Goal: Task Accomplishment & Management: Use online tool/utility

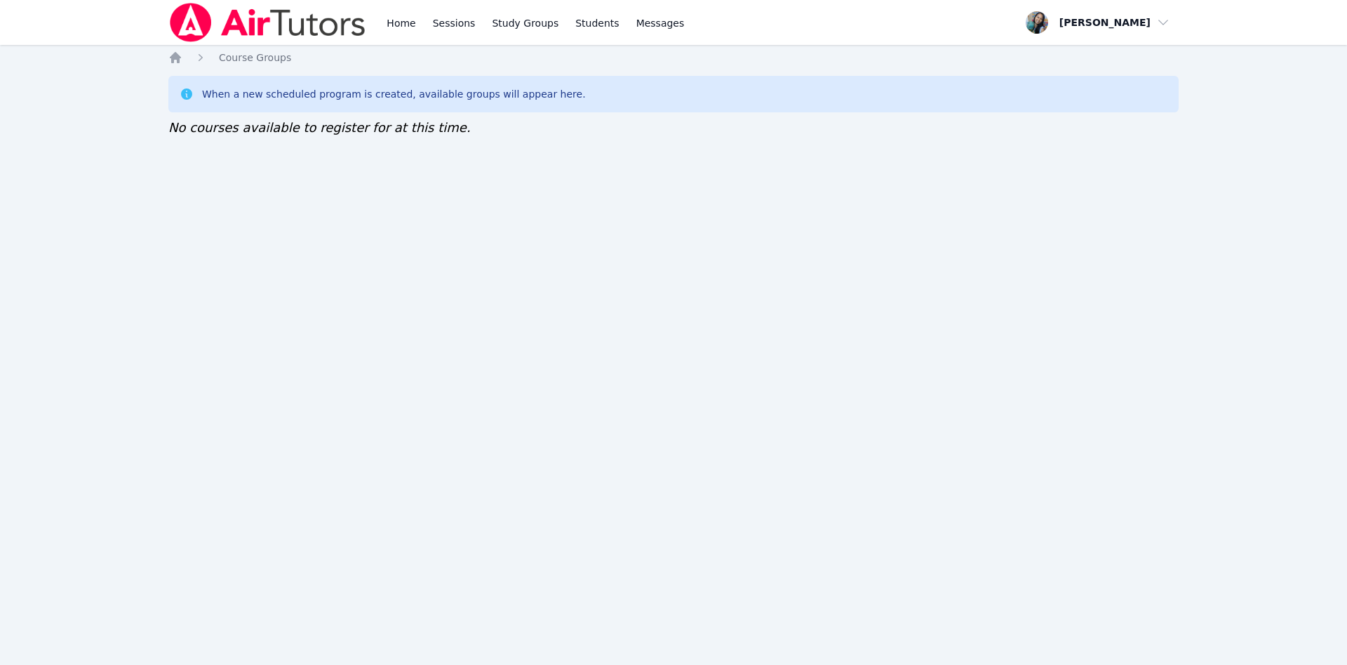
click at [417, 15] on div "Home Sessions Study Groups Students Messages" at bounding box center [535, 22] width 303 height 45
click at [413, 26] on link "Home" at bounding box center [401, 22] width 34 height 45
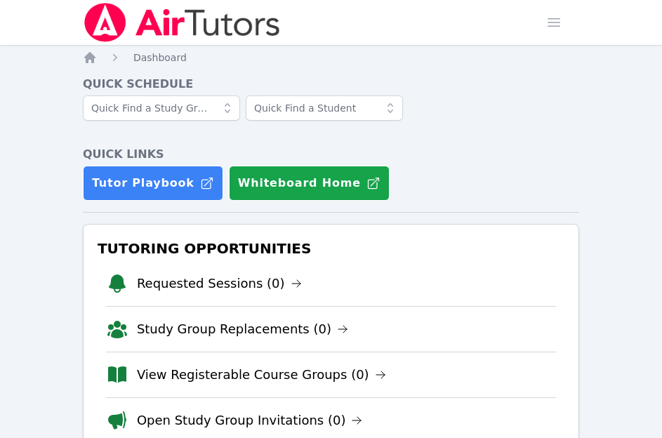
click at [491, 197] on div "Tutor Playbook Whiteboard Home" at bounding box center [331, 183] width 496 height 35
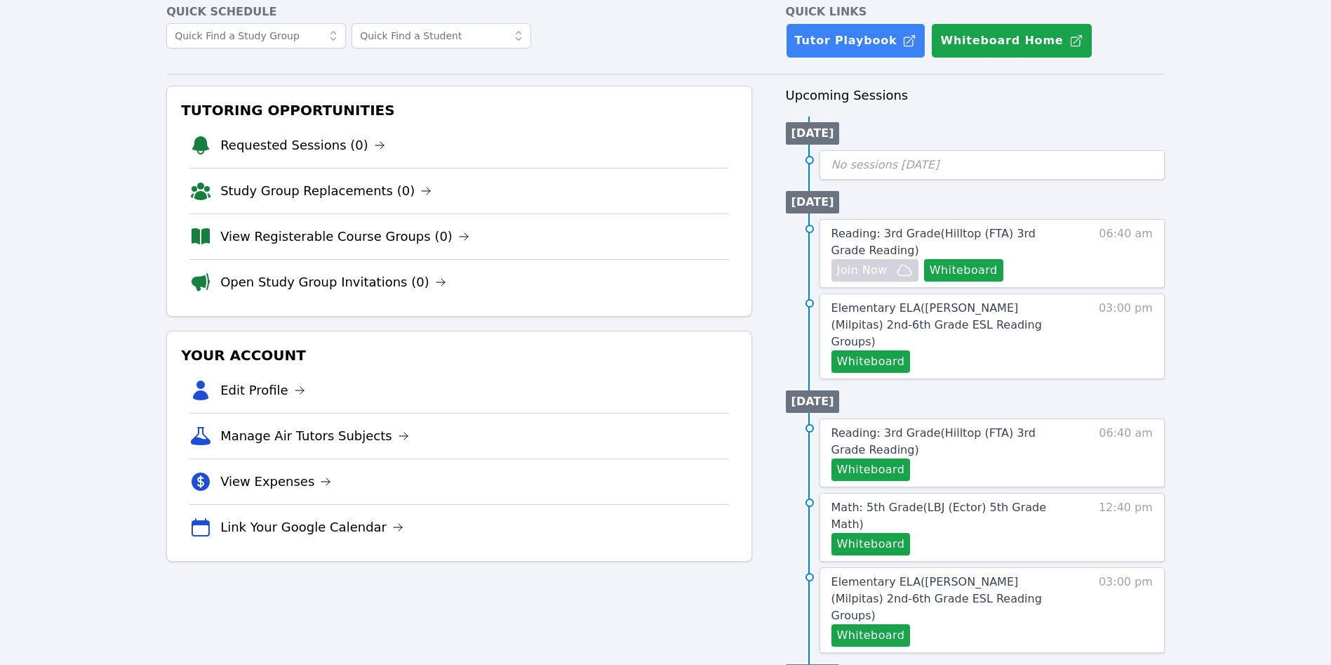
scroll to position [105, 0]
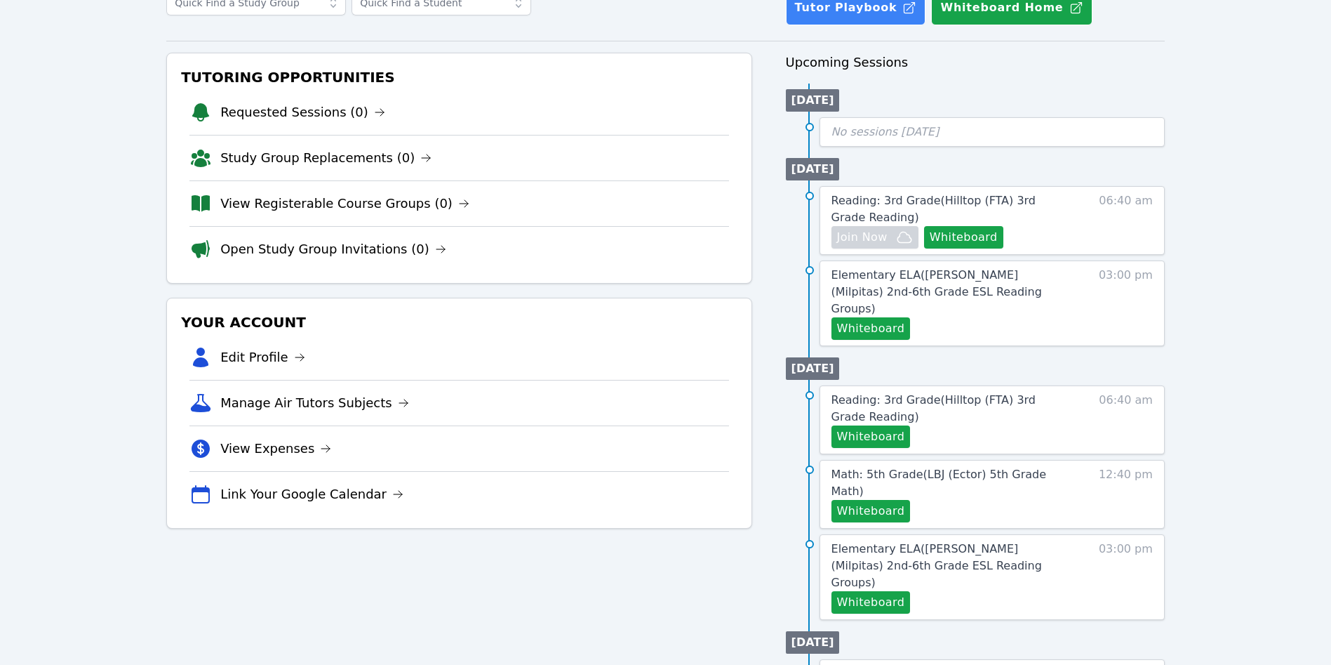
click at [782, 283] on div "Tutoring Opportunities Requested Sessions (0) Study Group Replacements (0) View…" at bounding box center [665, 576] width 999 height 1046
click at [1111, 150] on div "[DATE] No sessions [DATE] [DATE] Reading: 3rd Grade ( Hilltop (FTA) 3rd Grade R…" at bounding box center [975, 588] width 379 height 1009
click at [770, 278] on div "Tutoring Opportunities Requested Sessions (0) Study Group Replacements (0) View…" at bounding box center [665, 576] width 999 height 1046
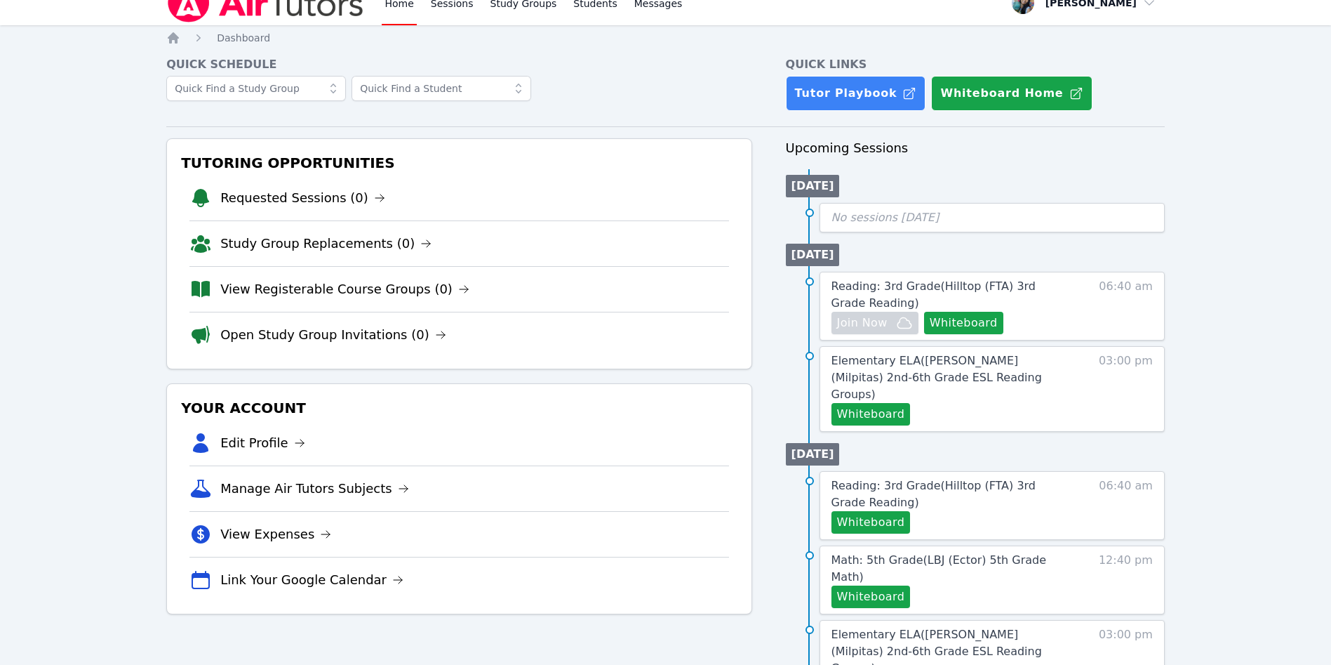
scroll to position [0, 0]
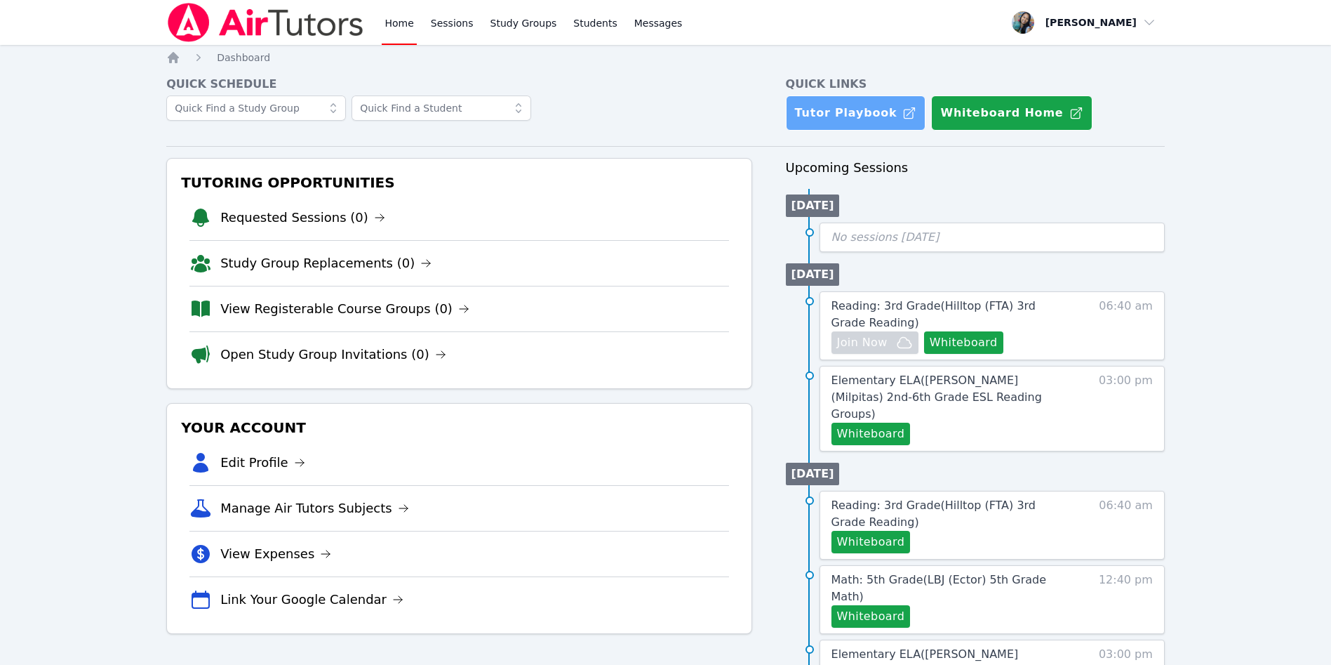
click at [848, 119] on link "Tutor Playbook" at bounding box center [856, 112] width 140 height 35
click at [448, 24] on link "Sessions" at bounding box center [452, 22] width 48 height 45
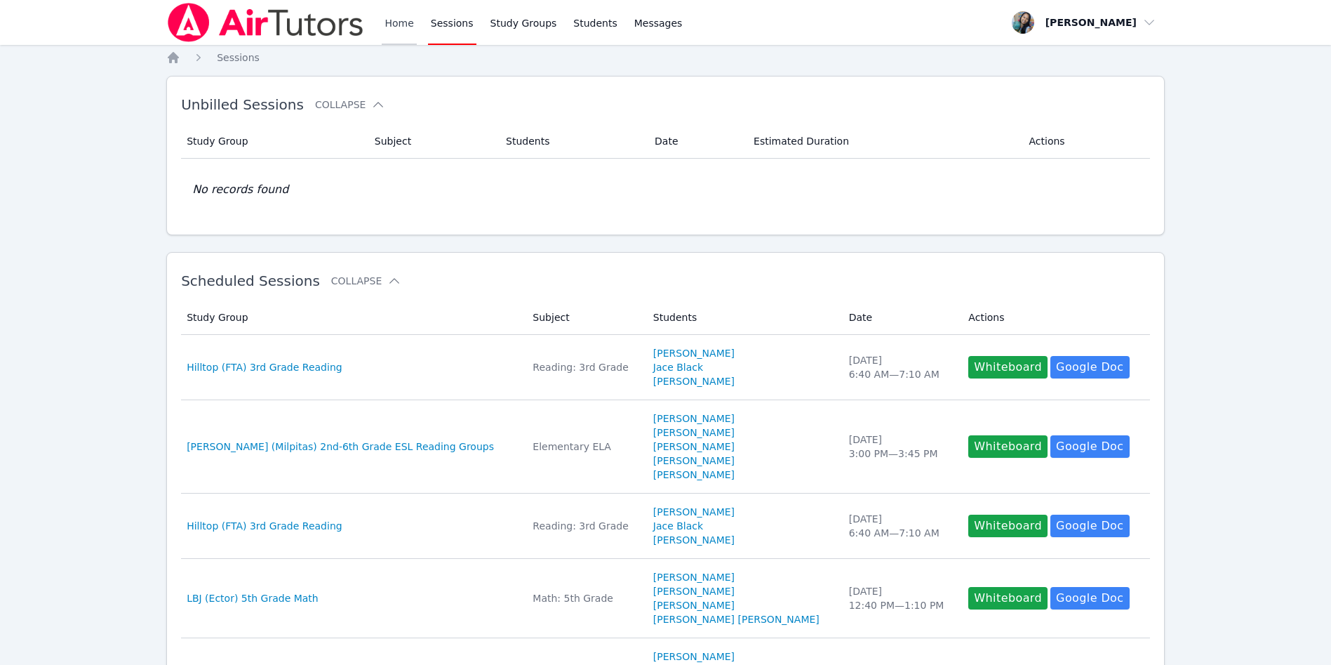
click at [399, 25] on link "Home" at bounding box center [399, 22] width 34 height 45
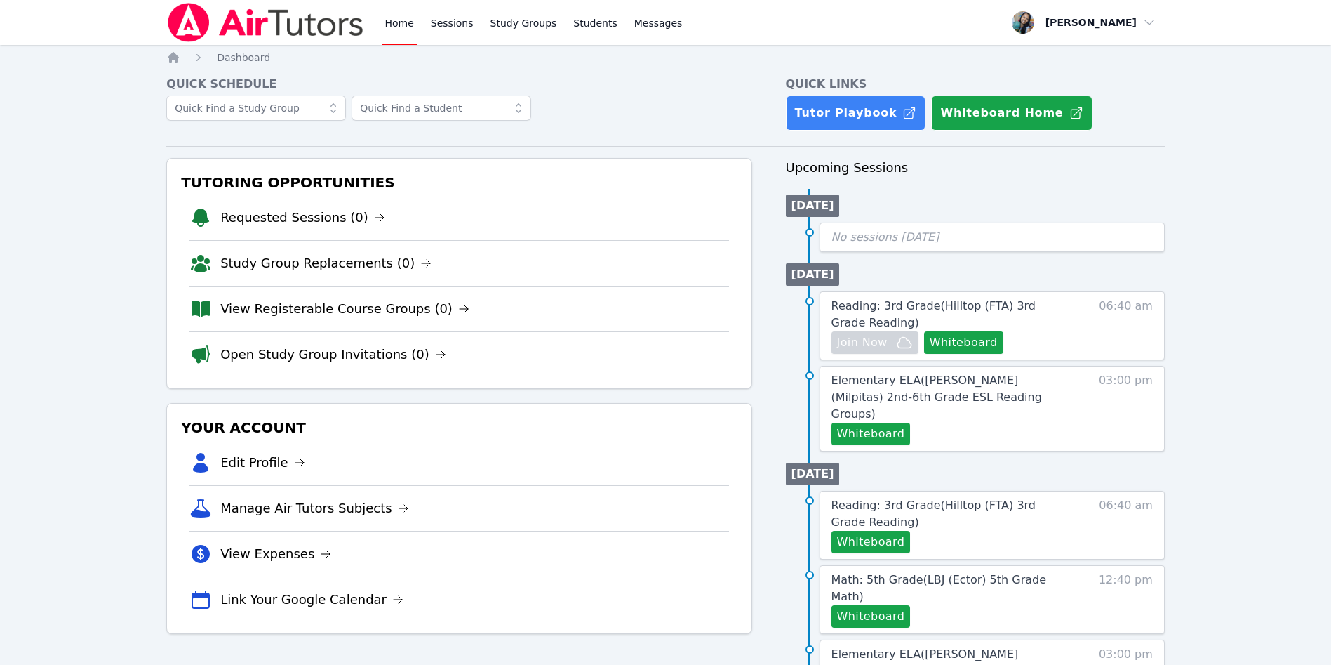
click at [641, 156] on div "Quick Schedule Quick Links Tutor Playbook Whiteboard Home Tutoring Opportunitie…" at bounding box center [665, 640] width 999 height 1128
click at [908, 316] on link "Reading: 3rd Grade ( Hilltop (FTA) 3rd Grade Reading )" at bounding box center [952, 315] width 241 height 34
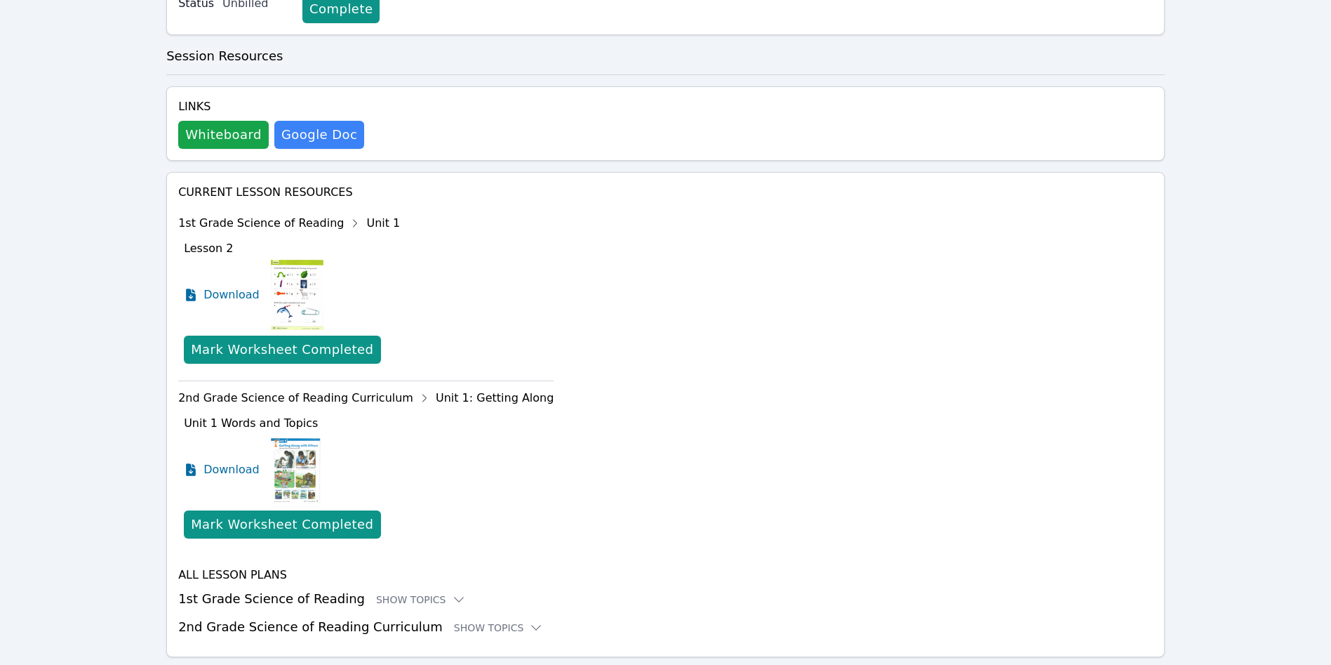
scroll to position [441, 0]
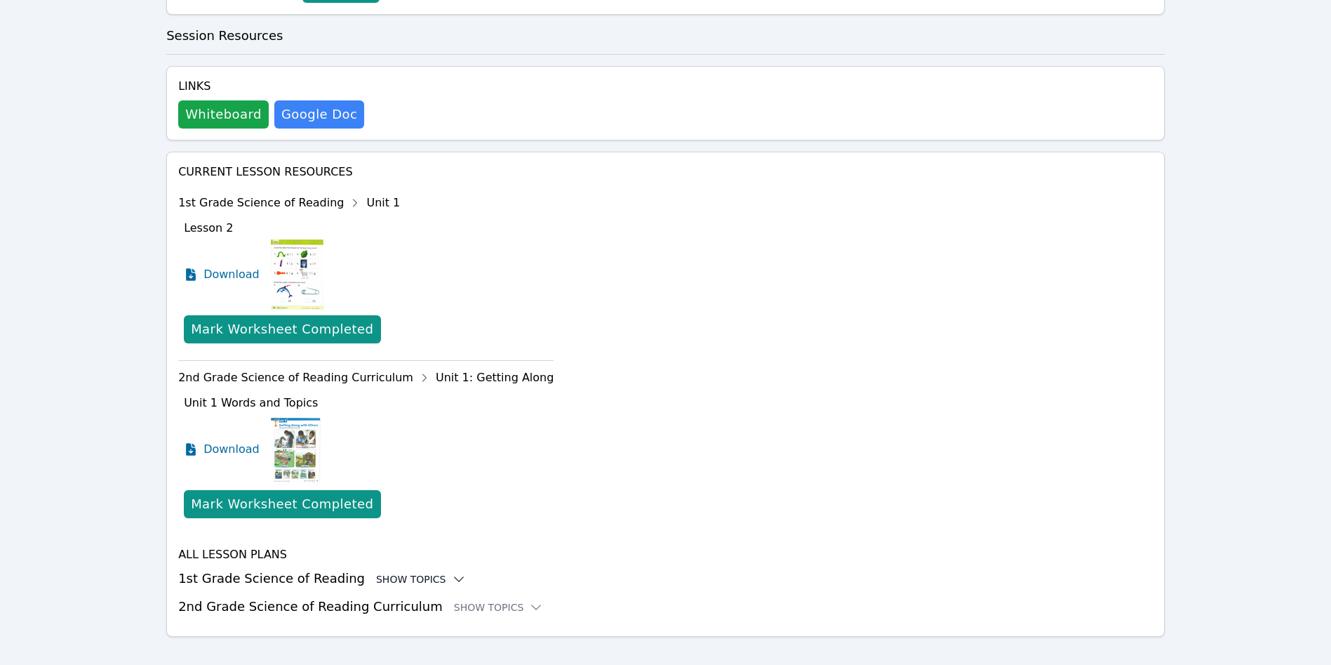
click at [376, 572] on div "Show Topics" at bounding box center [421, 579] width 90 height 14
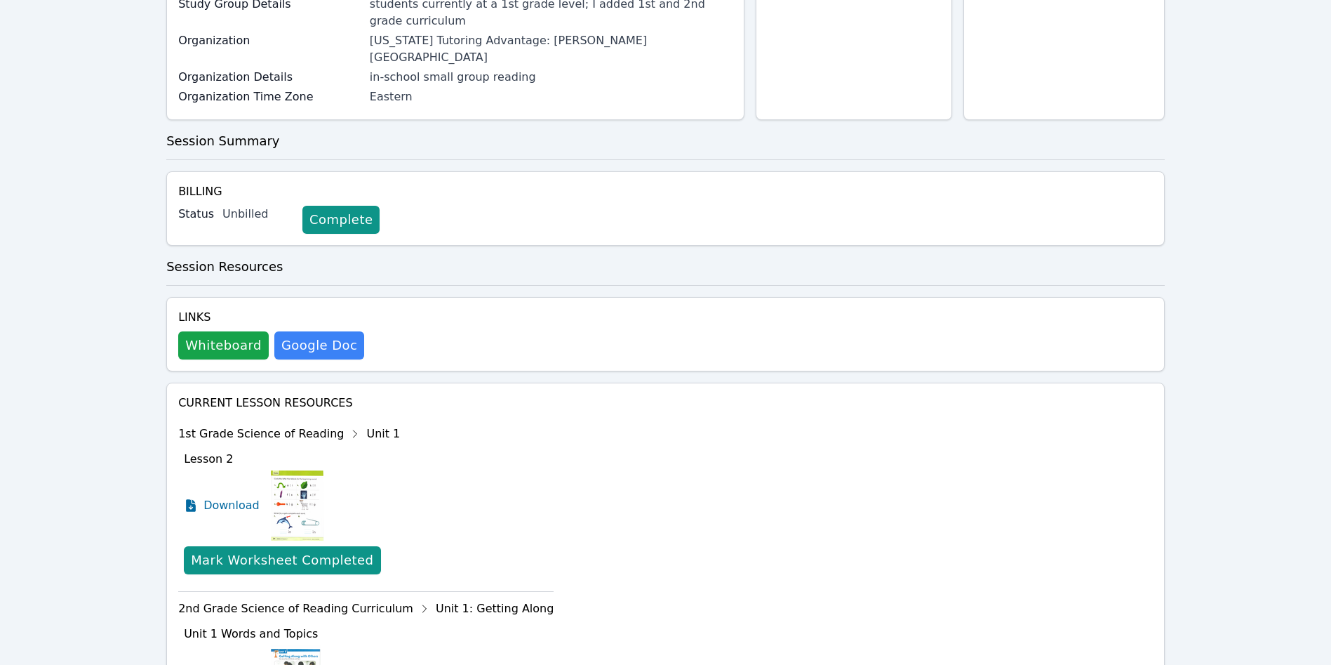
scroll to position [526, 0]
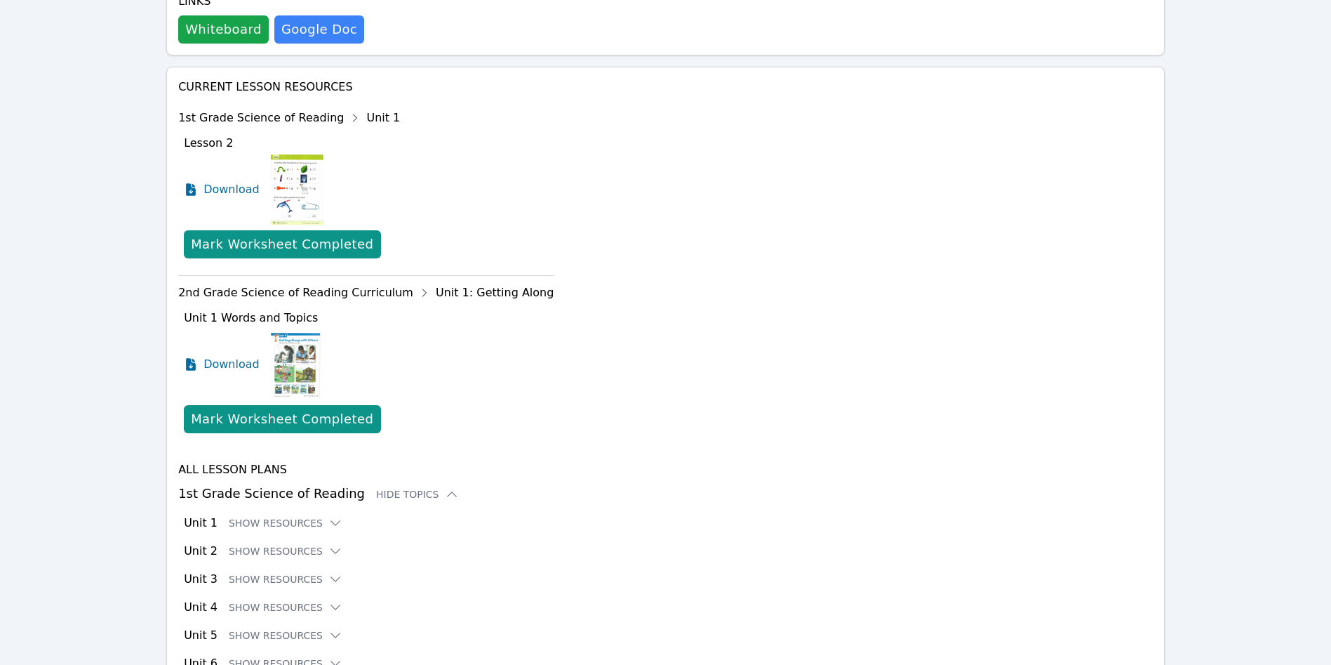
click at [720, 227] on div "Current Lesson Resources 1st Grade Science of Reading Unit 1 Lesson 2 Download …" at bounding box center [665, 391] width 975 height 624
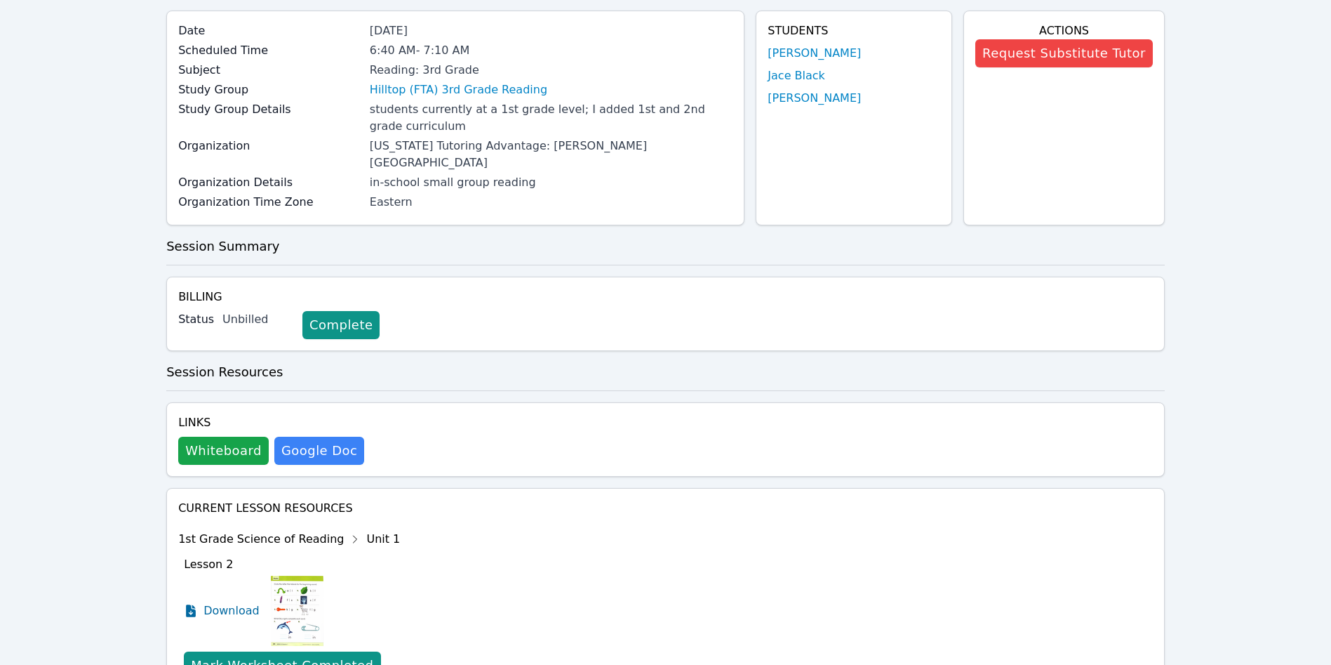
scroll to position [0, 0]
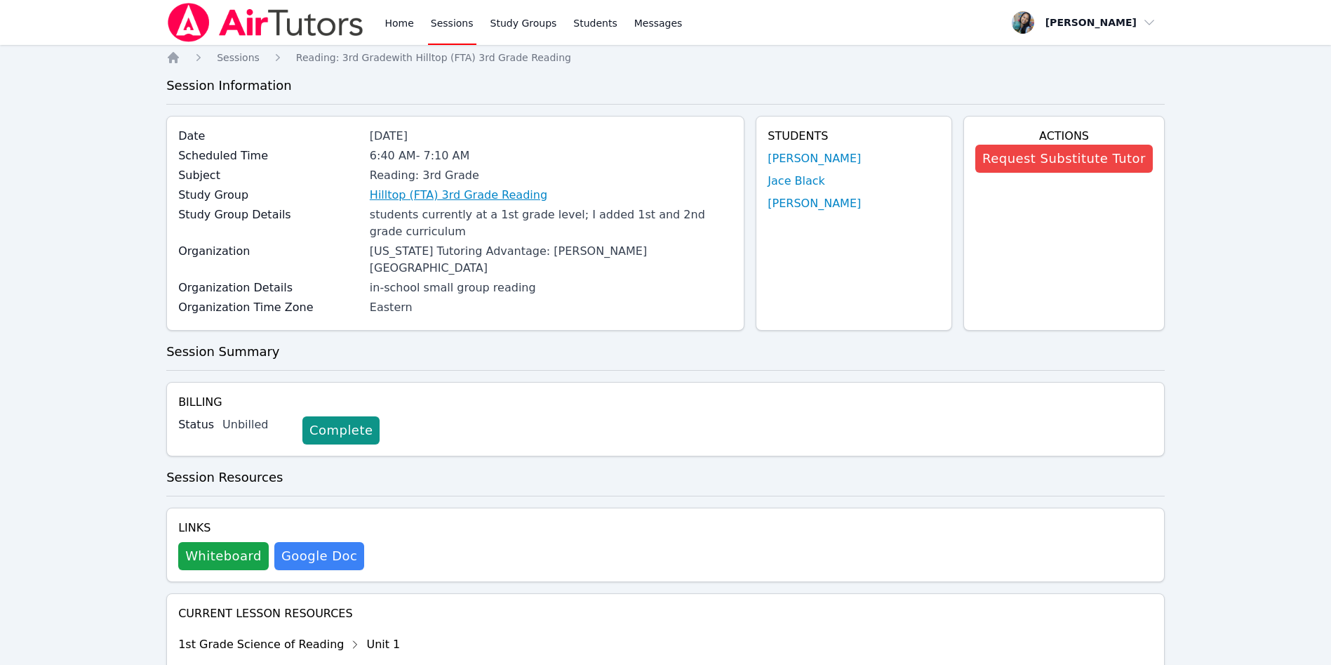
click at [495, 190] on link "Hilltop (FTA) 3rd Grade Reading" at bounding box center [459, 195] width 178 height 17
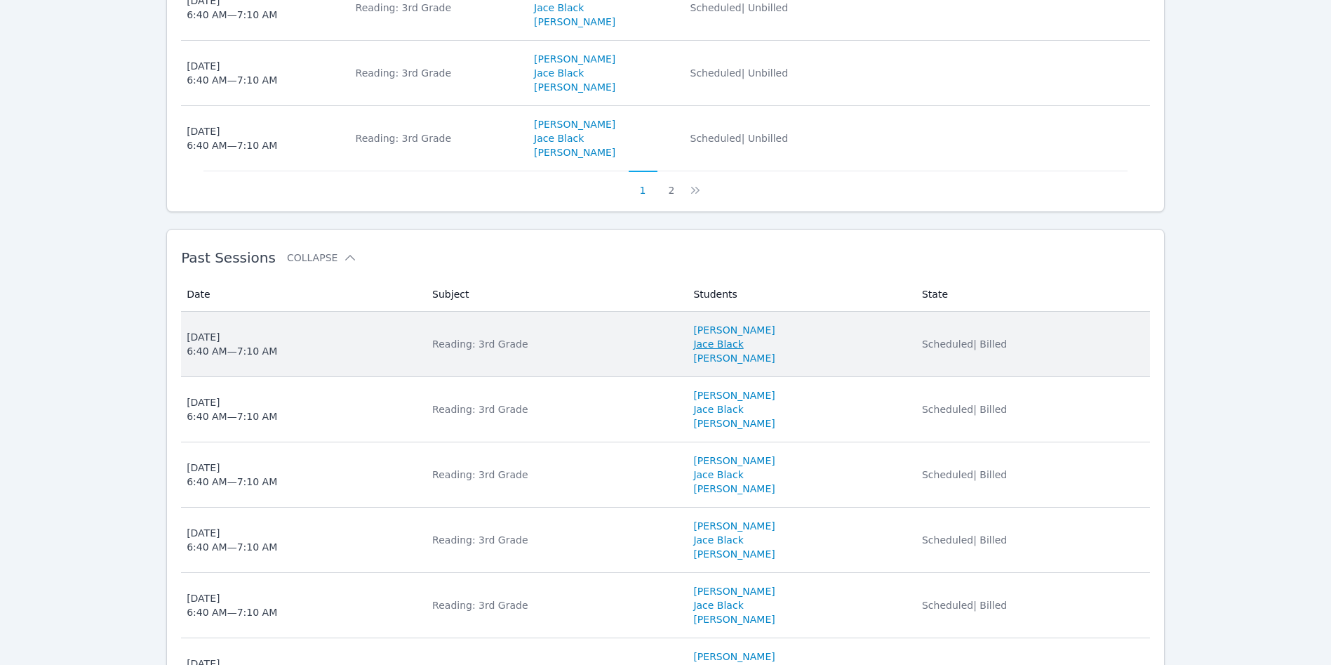
scroll to position [1100, 0]
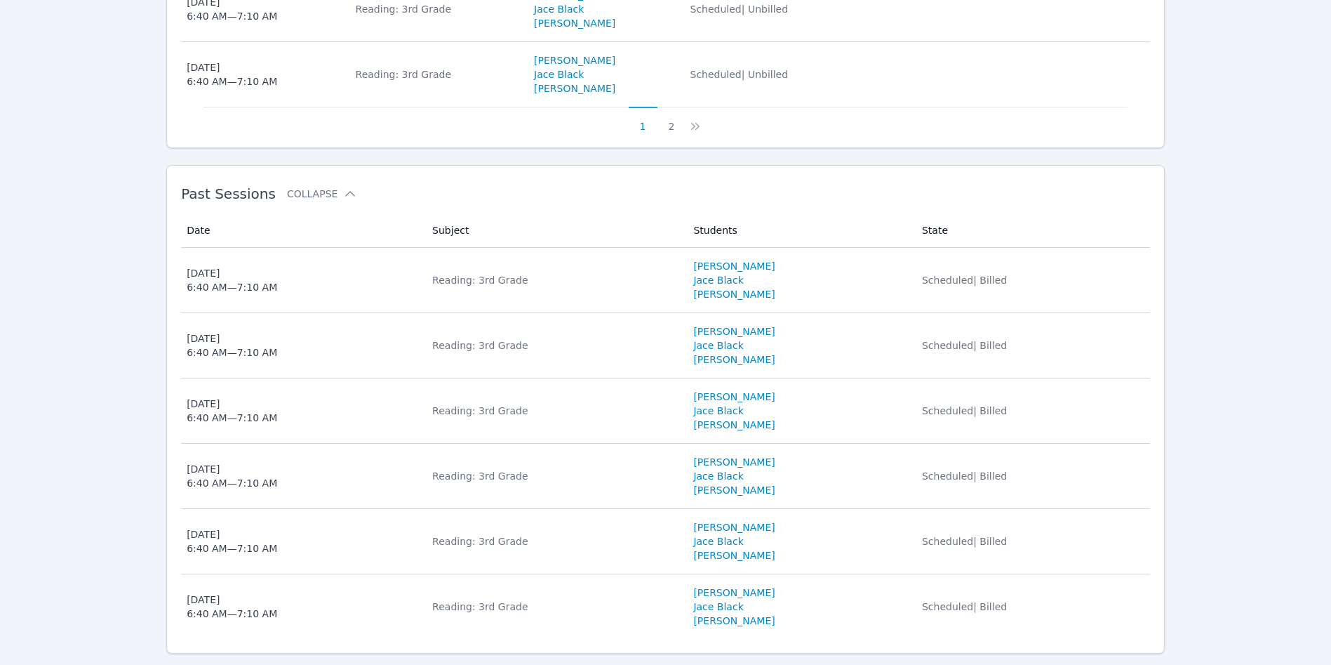
click at [340, 248] on td "Date [DATE] 6:40 AM — 7:10 AM" at bounding box center [302, 280] width 243 height 65
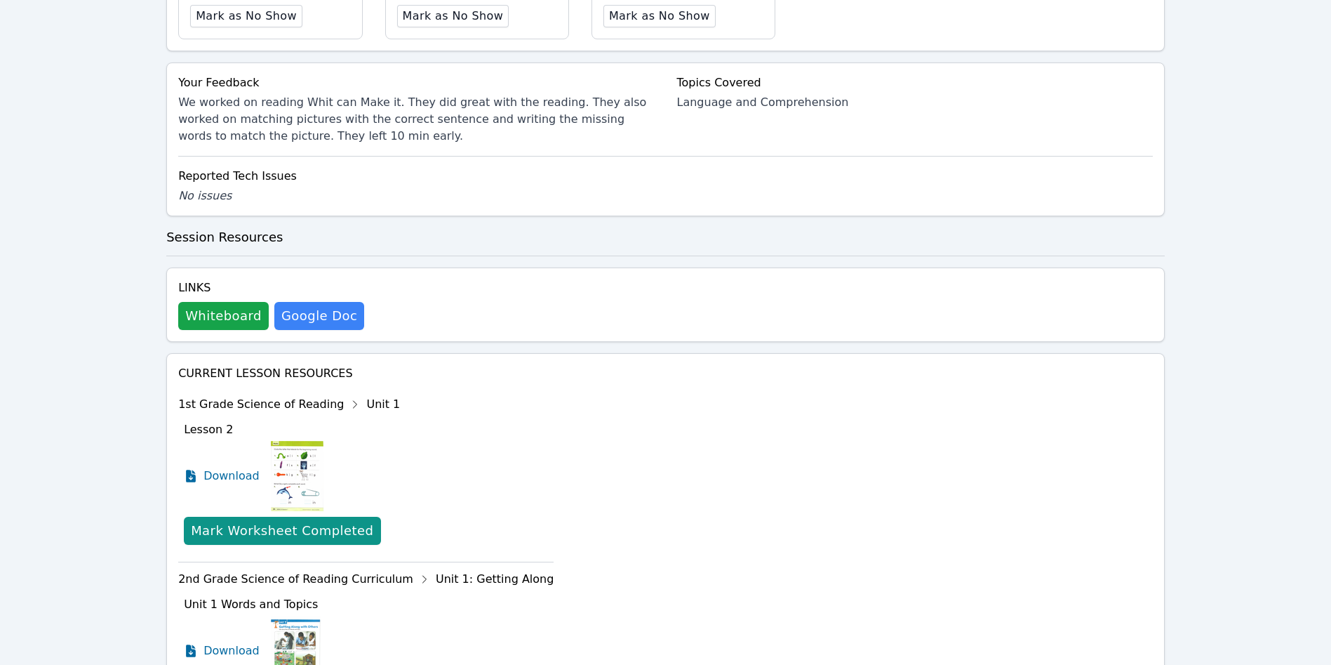
scroll to position [632, 0]
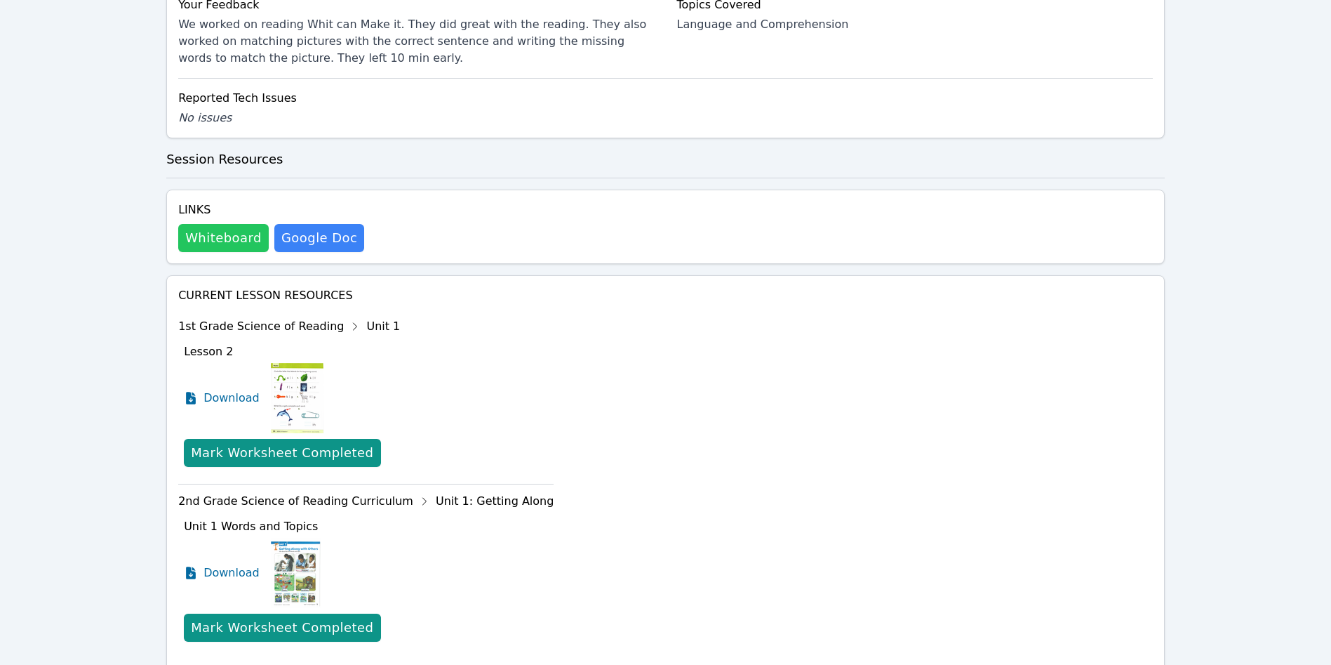
click at [236, 224] on button "Whiteboard" at bounding box center [223, 238] width 91 height 28
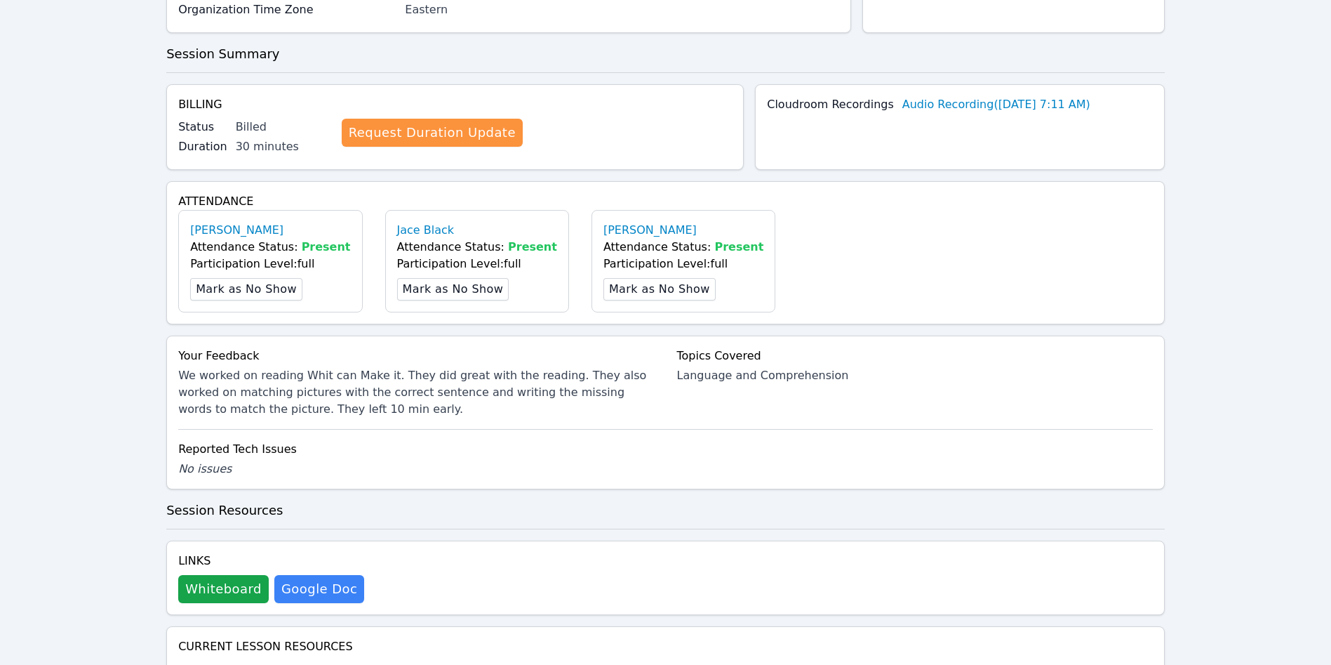
scroll to position [0, 0]
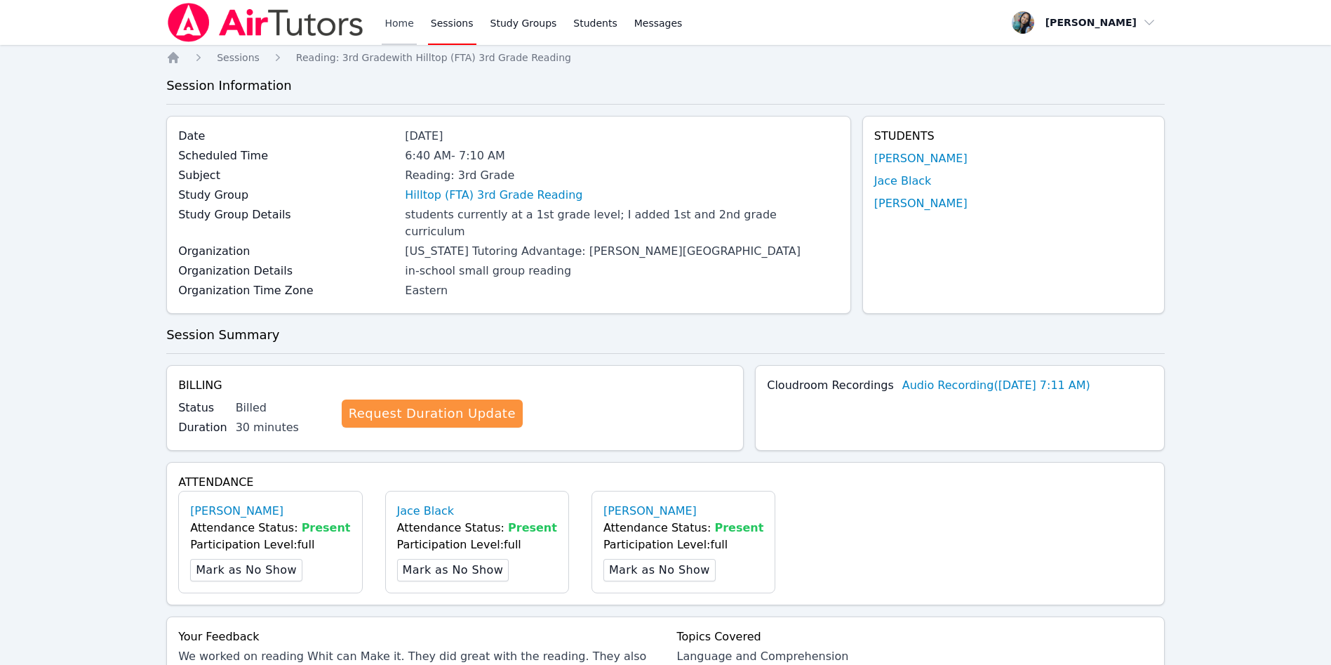
click at [389, 20] on link "Home" at bounding box center [399, 22] width 34 height 45
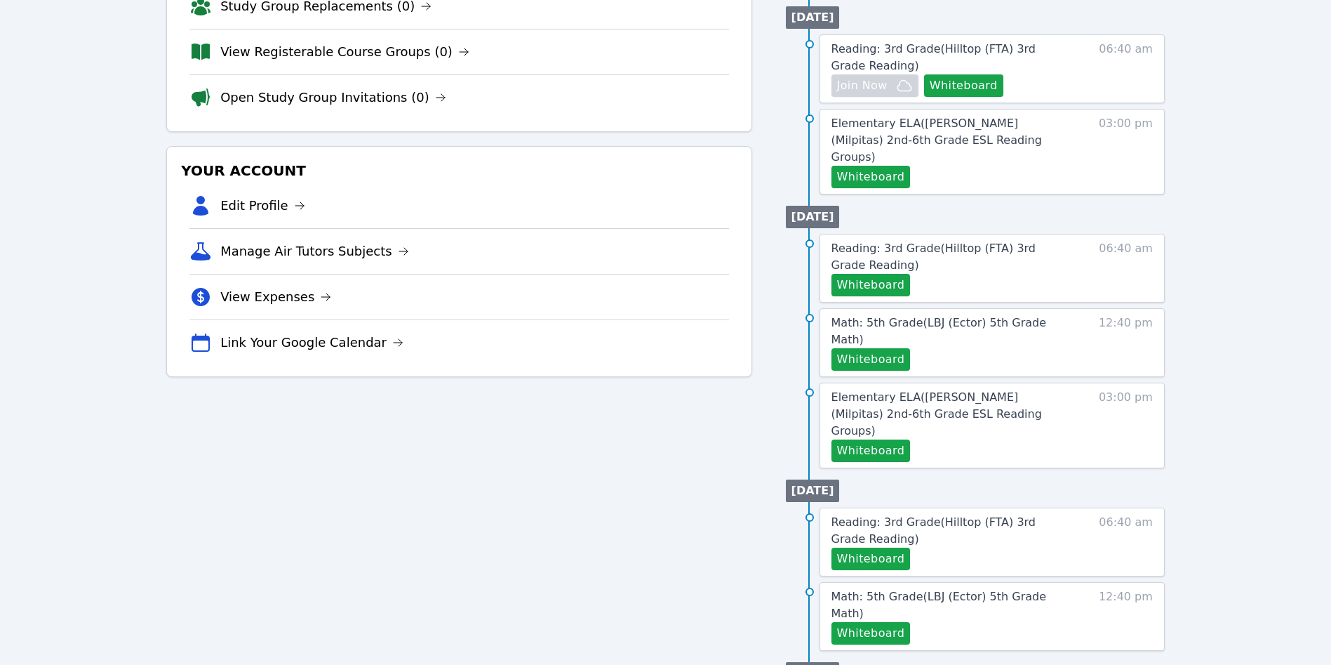
scroll to position [316, 0]
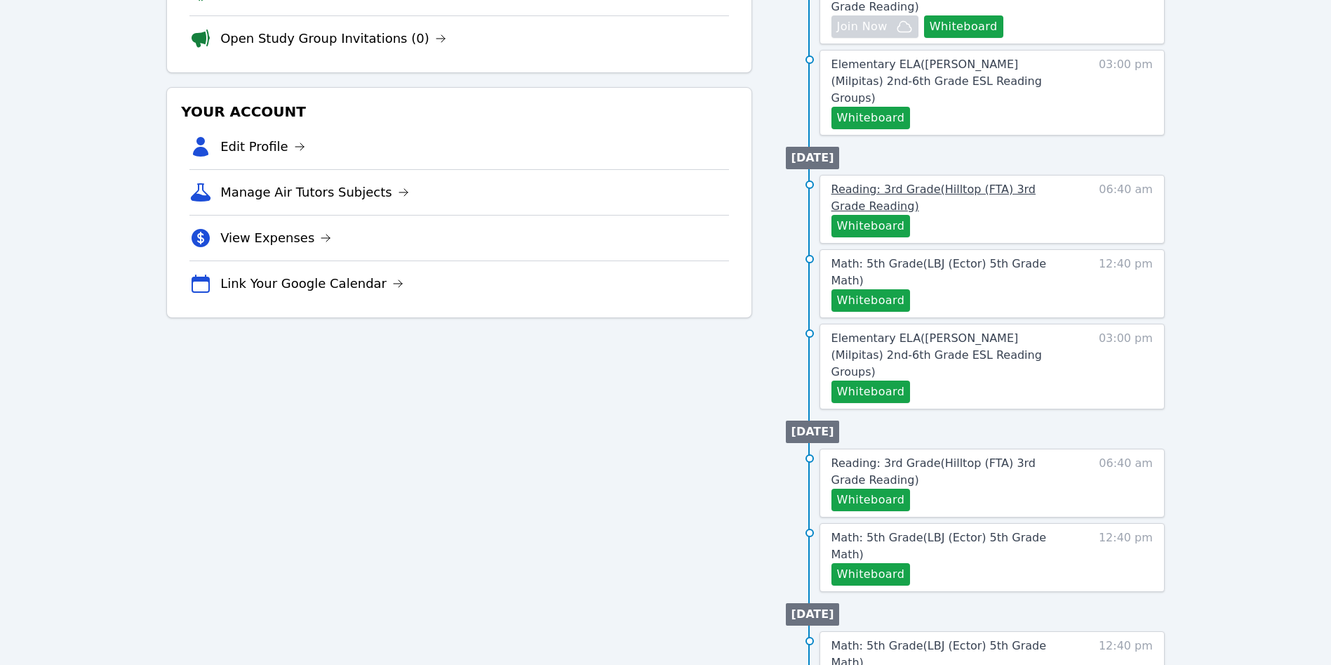
click at [1018, 182] on span "Reading: 3rd Grade ( Hilltop (FTA) 3rd Grade Reading )" at bounding box center [934, 197] width 204 height 30
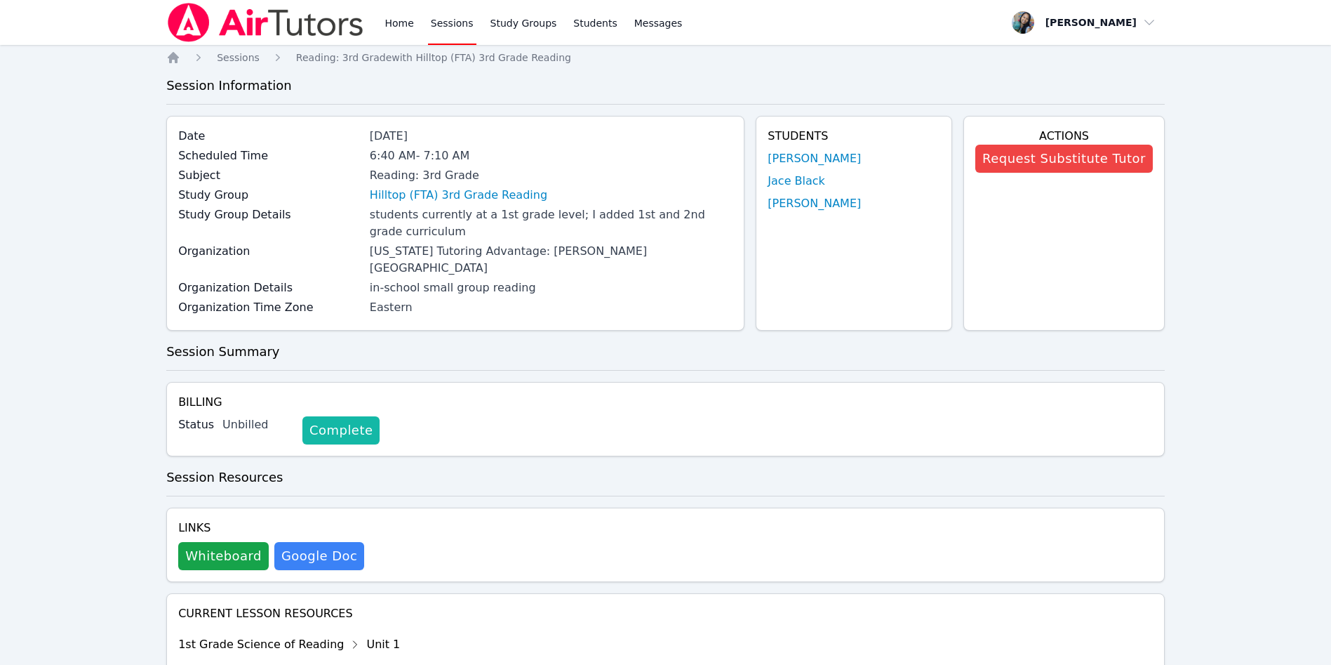
scroll to position [316, 0]
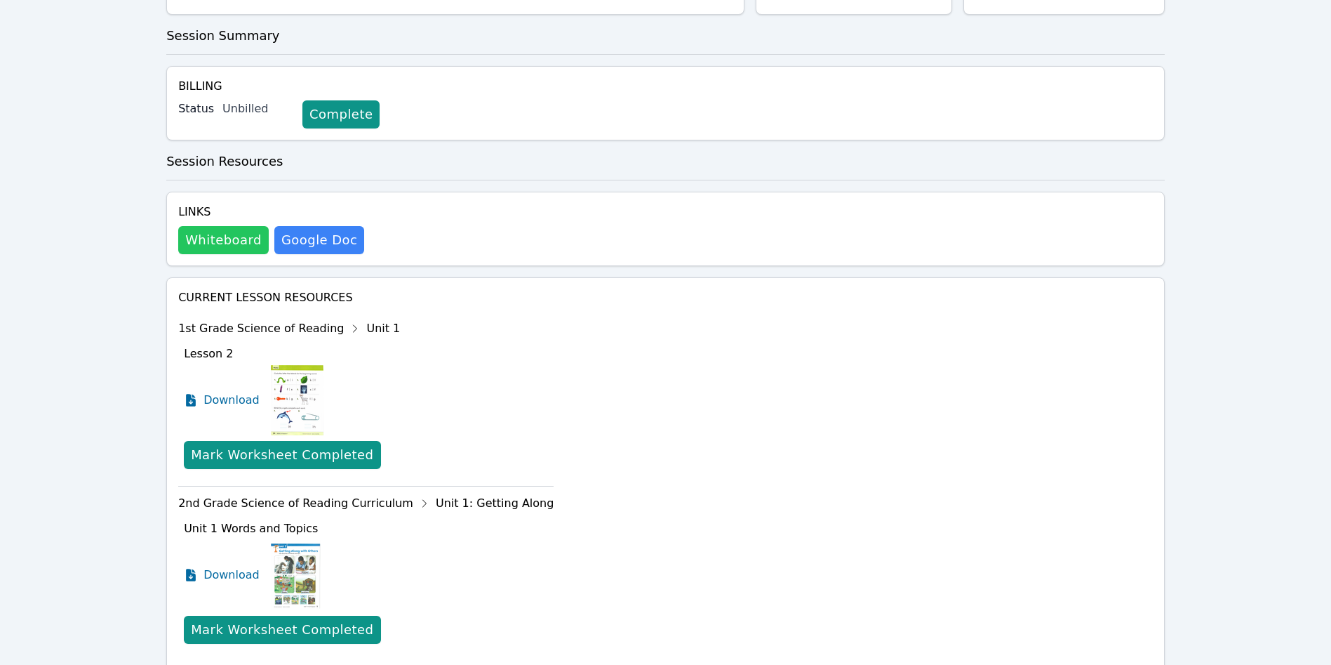
click at [241, 226] on button "Whiteboard" at bounding box center [223, 240] width 91 height 28
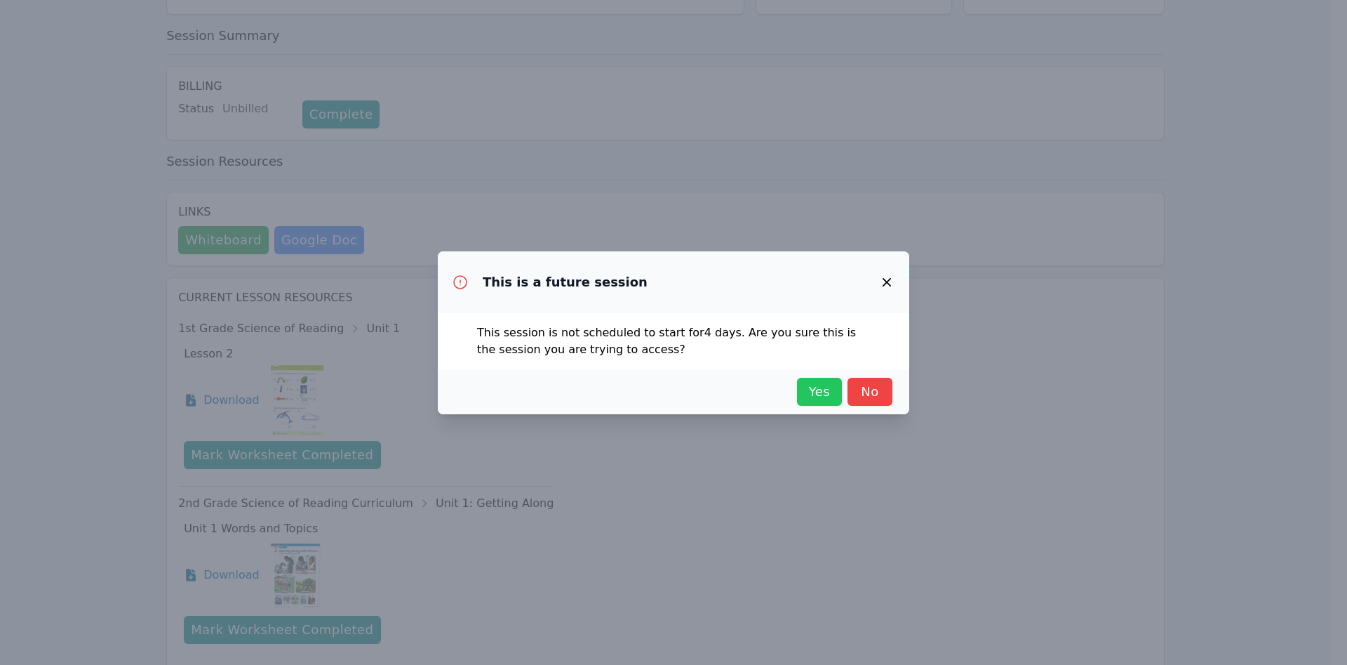
click at [821, 387] on span "Yes" at bounding box center [819, 392] width 31 height 20
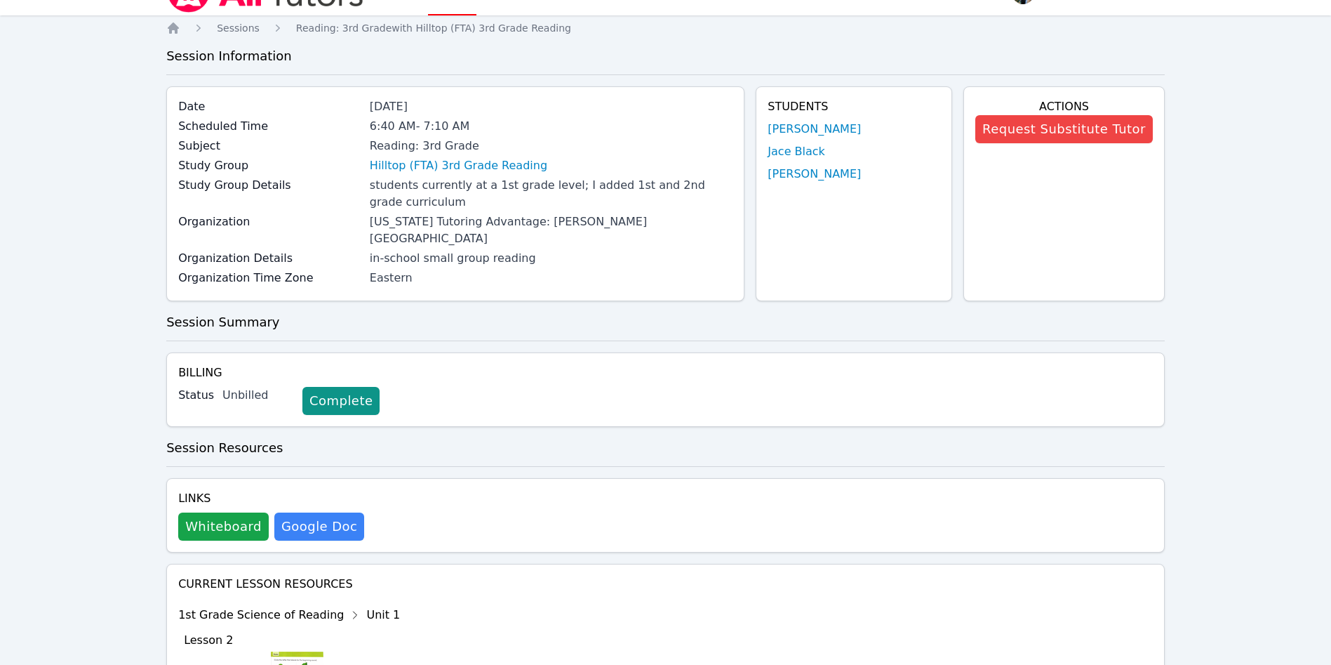
scroll to position [0, 0]
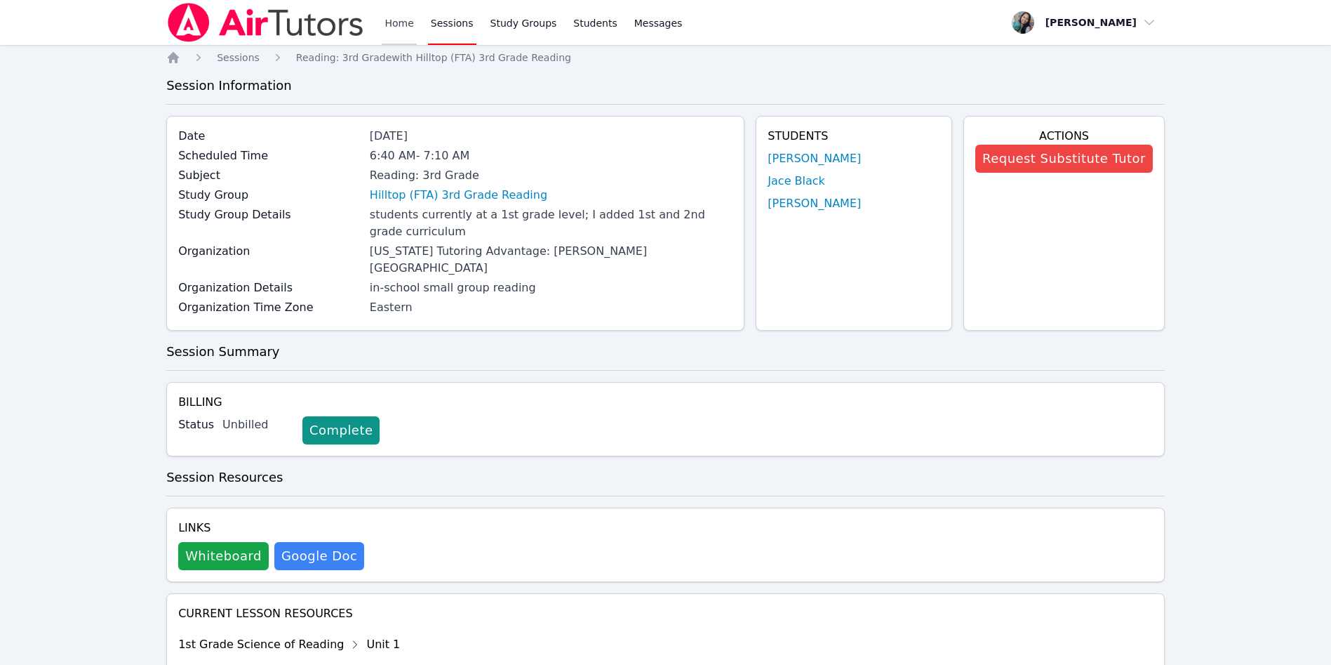
click at [394, 21] on link "Home" at bounding box center [399, 22] width 34 height 45
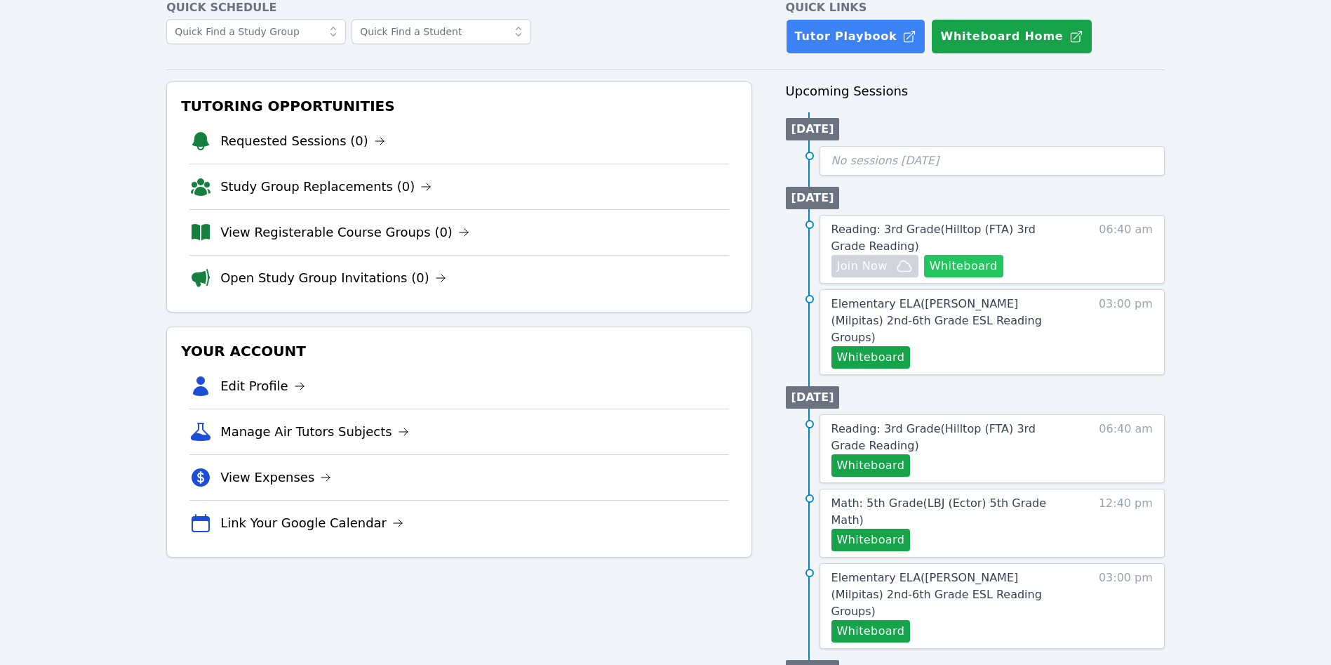
scroll to position [105, 0]
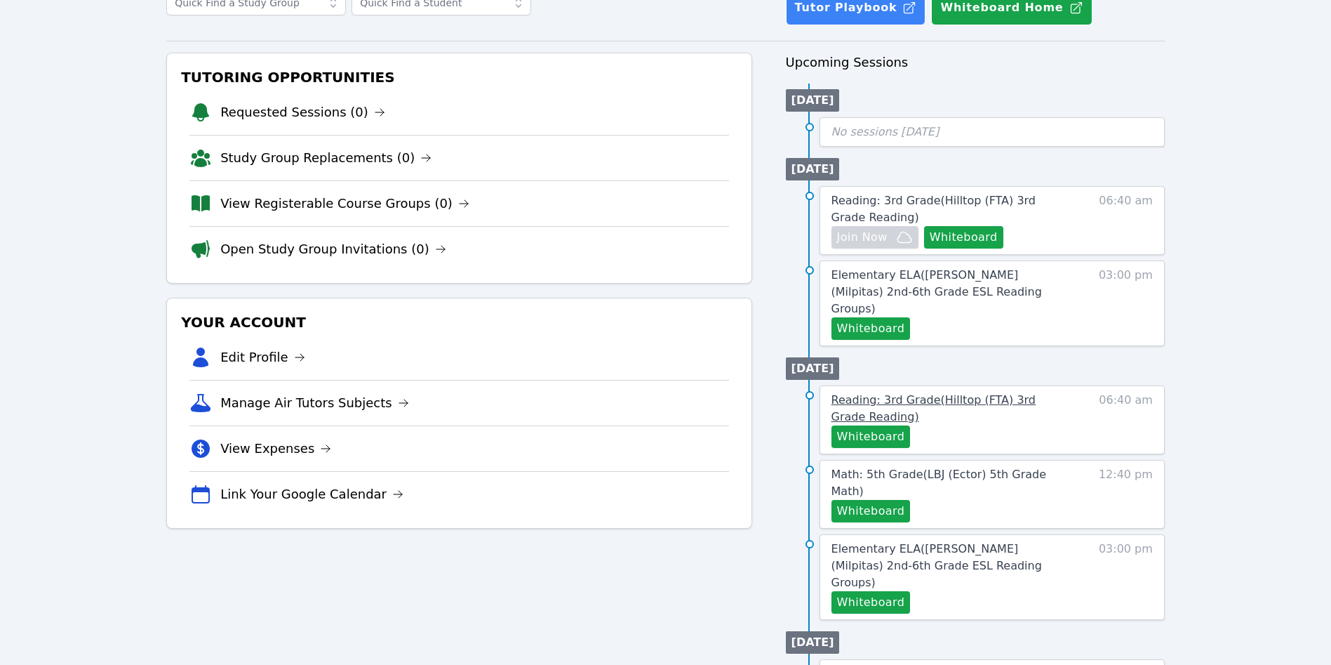
click at [930, 393] on span "Reading: 3rd Grade ( Hilltop (FTA) 3rd Grade Reading )" at bounding box center [934, 408] width 204 height 30
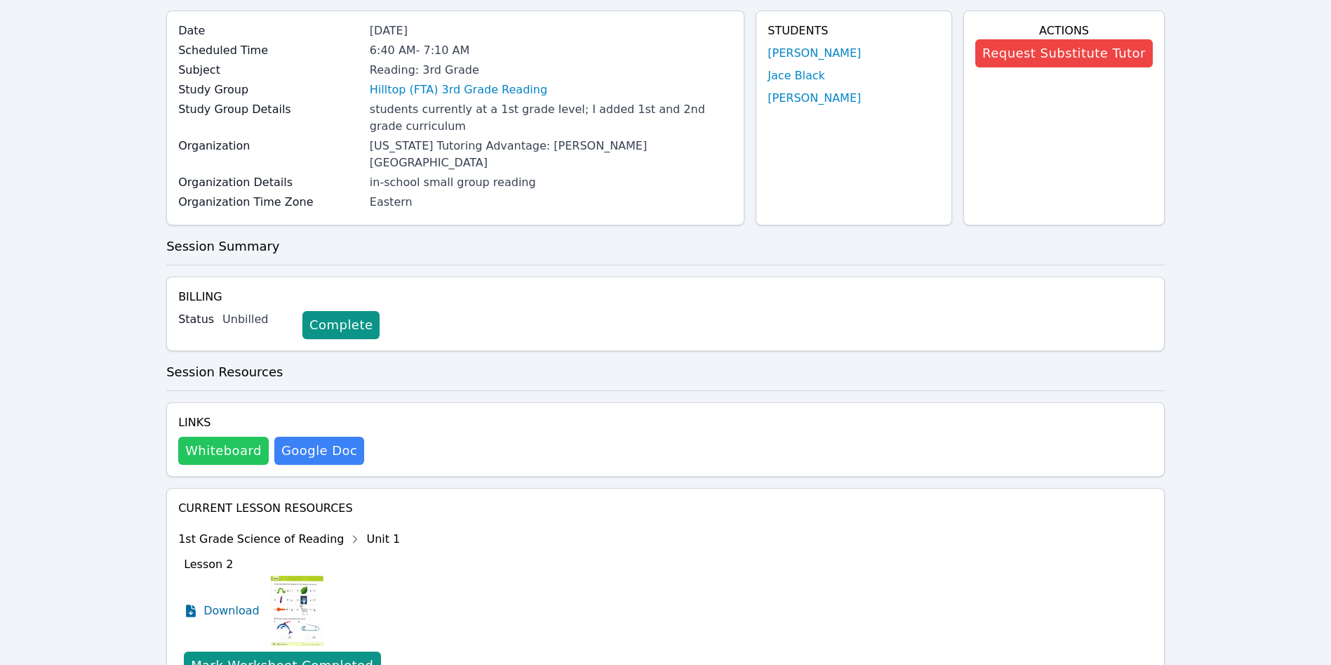
click at [221, 436] on button "Whiteboard" at bounding box center [223, 450] width 91 height 28
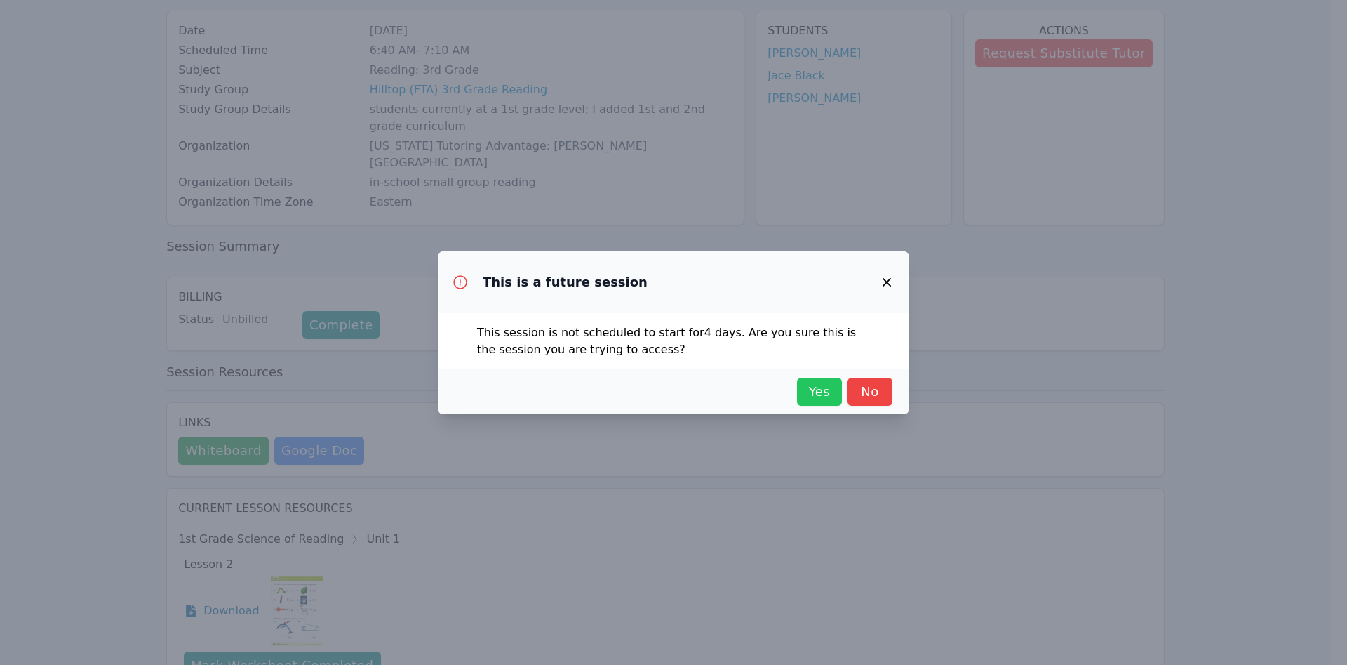
click at [817, 394] on span "Yes" at bounding box center [819, 392] width 31 height 20
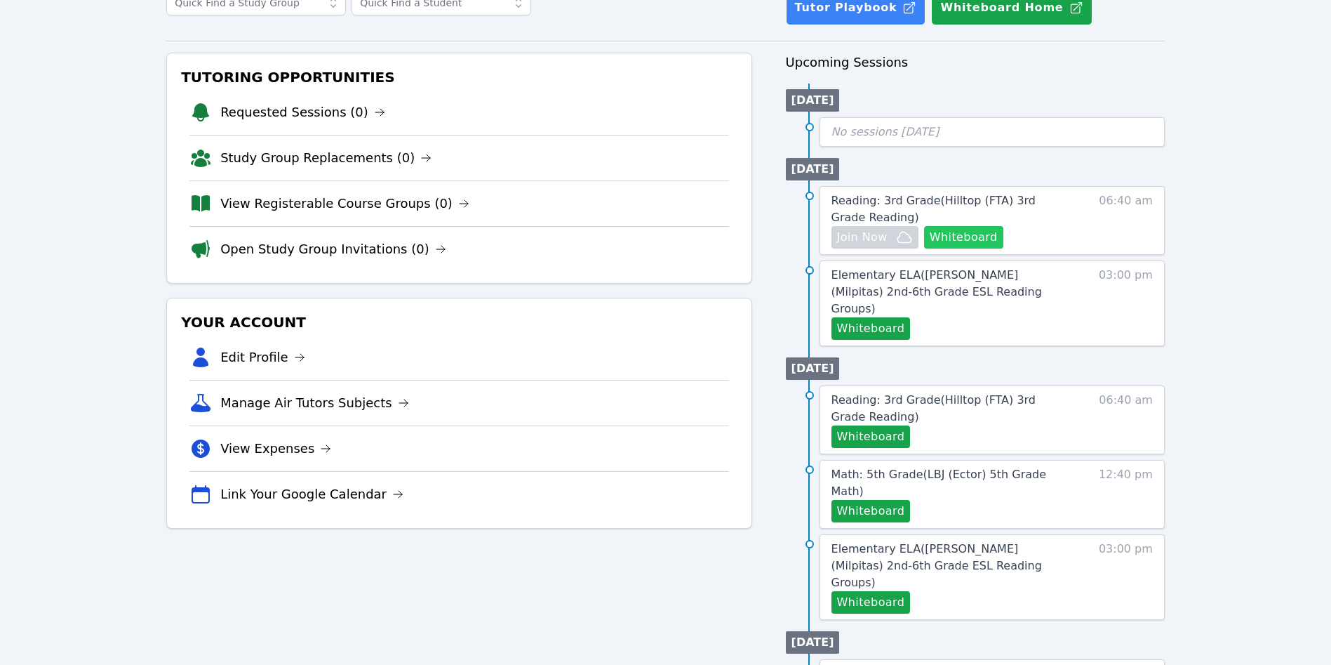
click at [982, 246] on button "Whiteboard" at bounding box center [963, 237] width 79 height 22
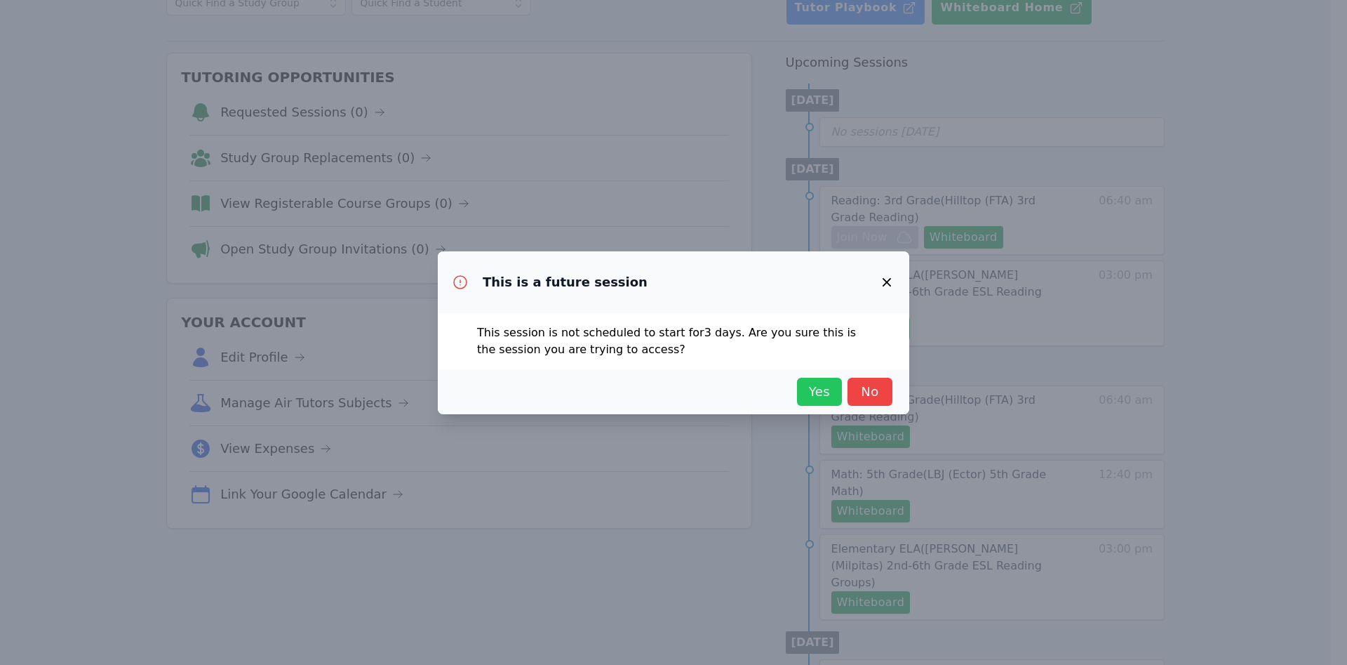
click at [811, 397] on span "Yes" at bounding box center [819, 392] width 31 height 20
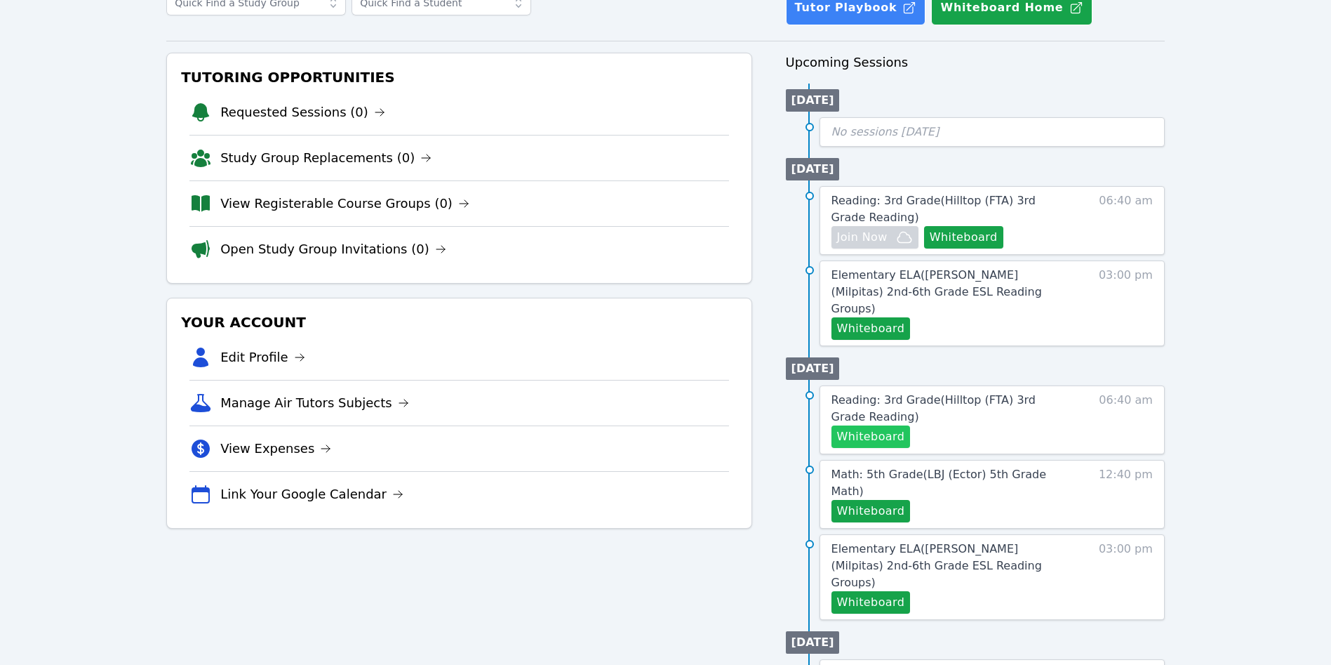
click at [881, 425] on button "Whiteboard" at bounding box center [871, 436] width 79 height 22
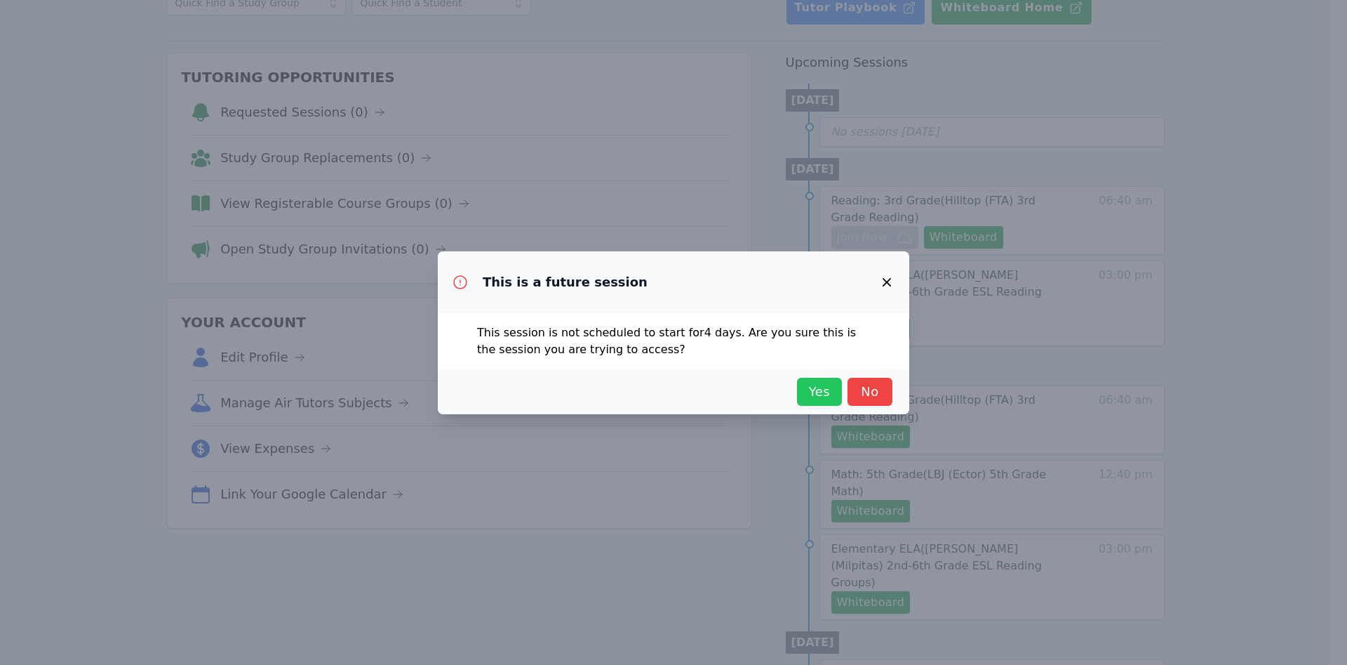
click at [829, 392] on span "Yes" at bounding box center [819, 392] width 31 height 20
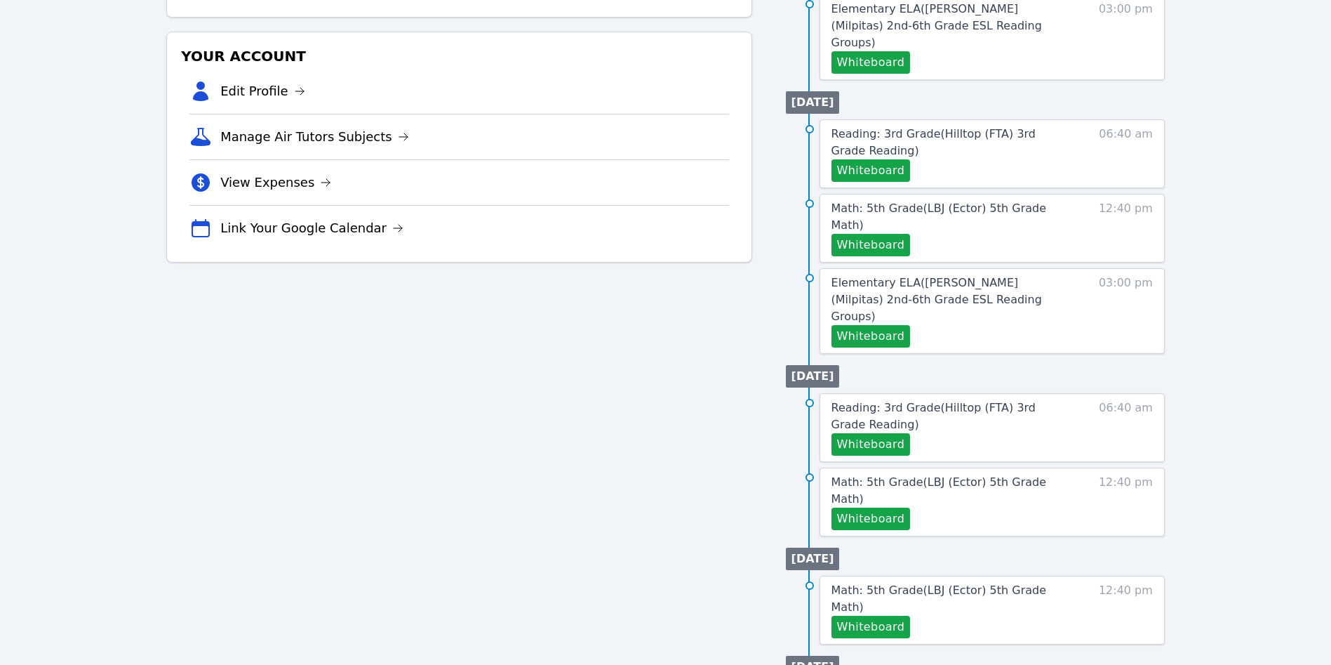
scroll to position [372, 0]
click at [894, 432] on button "Whiteboard" at bounding box center [871, 443] width 79 height 22
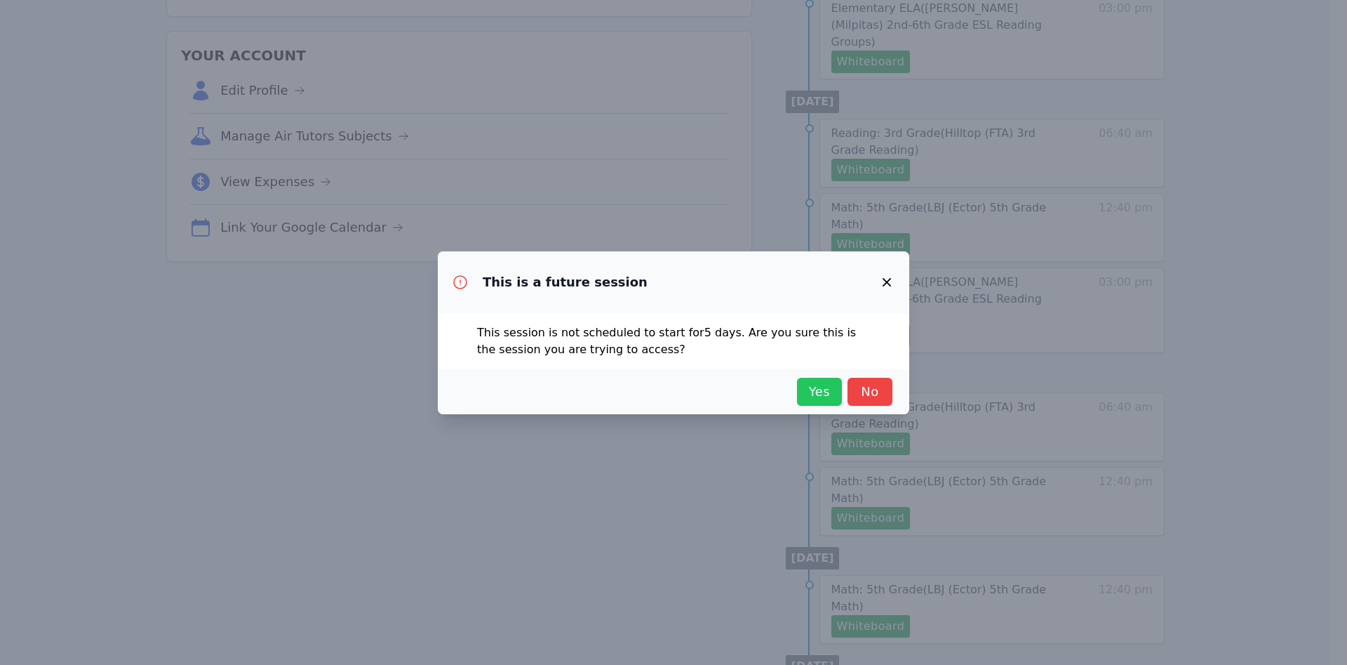
click at [824, 396] on span "Yes" at bounding box center [819, 392] width 31 height 20
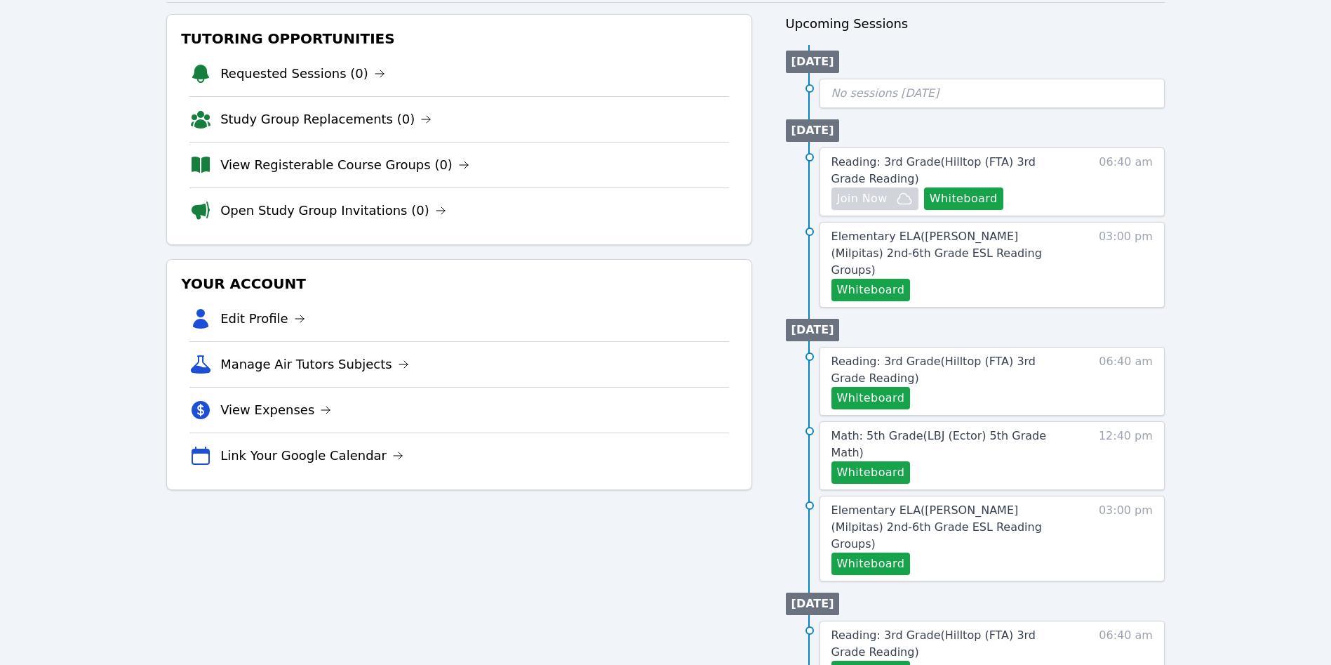
scroll to position [145, 0]
click at [904, 278] on button "Whiteboard" at bounding box center [871, 289] width 79 height 22
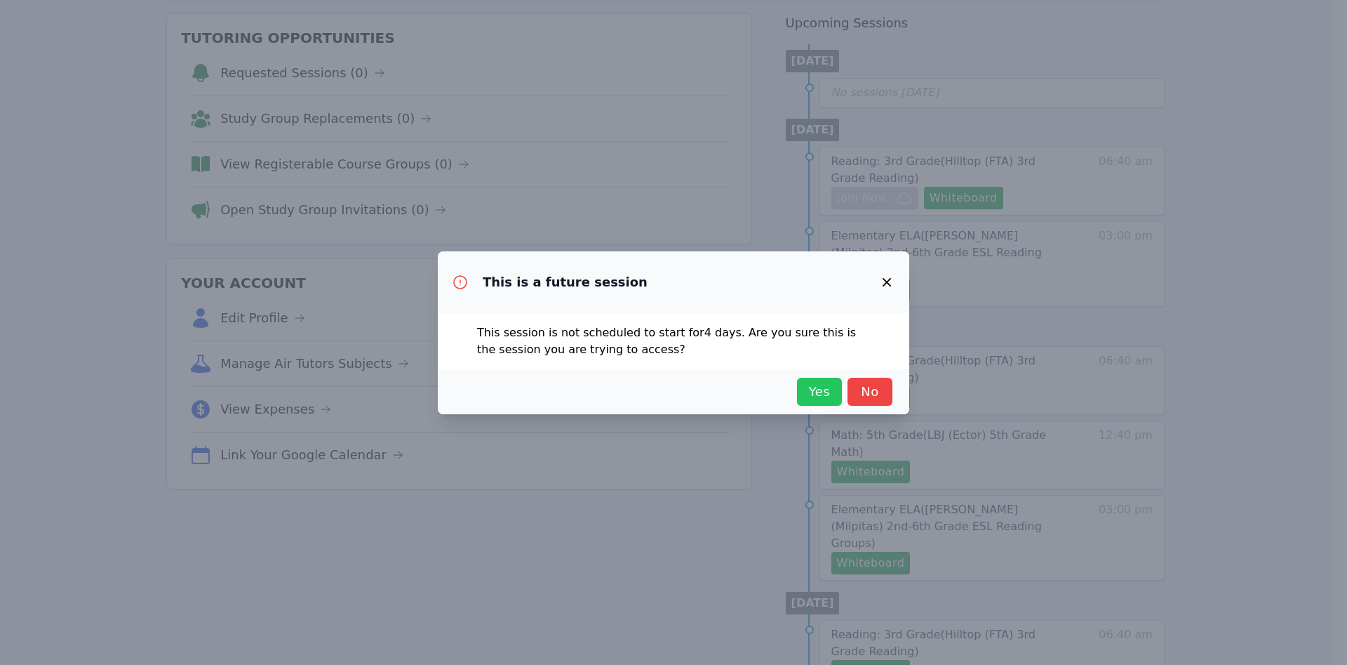
click at [815, 382] on span "Yes" at bounding box center [819, 392] width 31 height 20
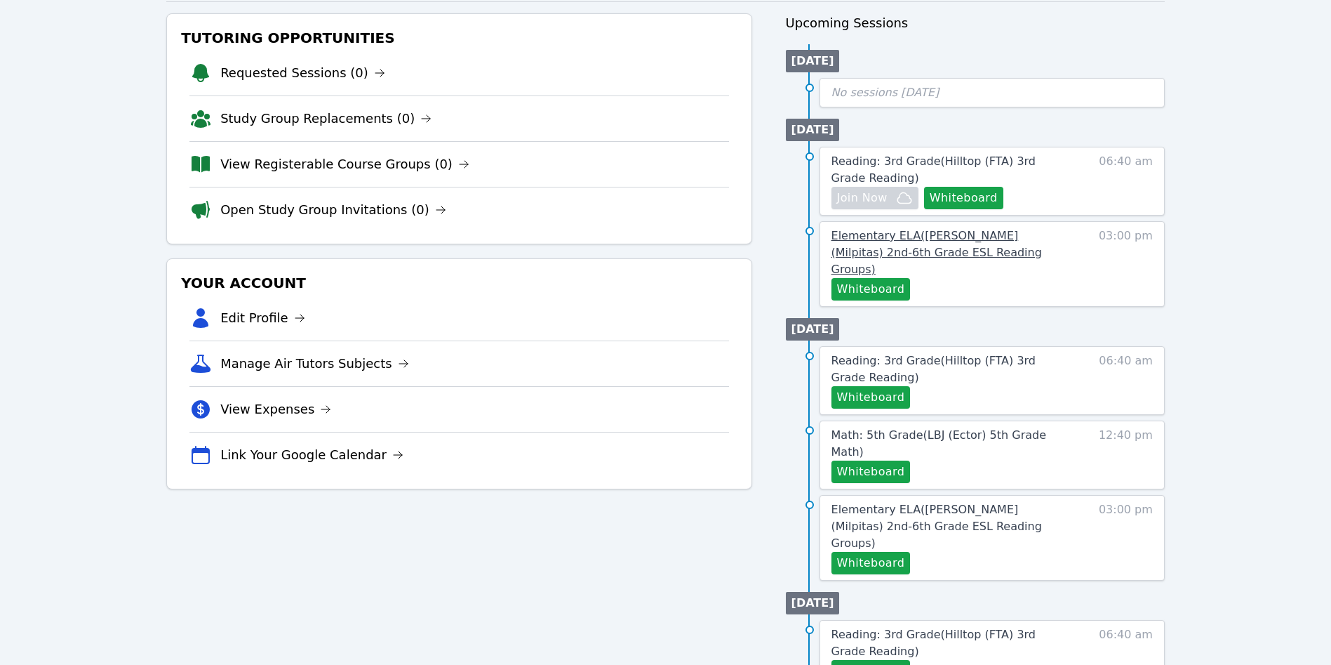
click at [981, 258] on link "Elementary ELA ( [PERSON_NAME] (Milpitas) 2nd-6th Grade ESL Reading Groups )" at bounding box center [952, 252] width 241 height 51
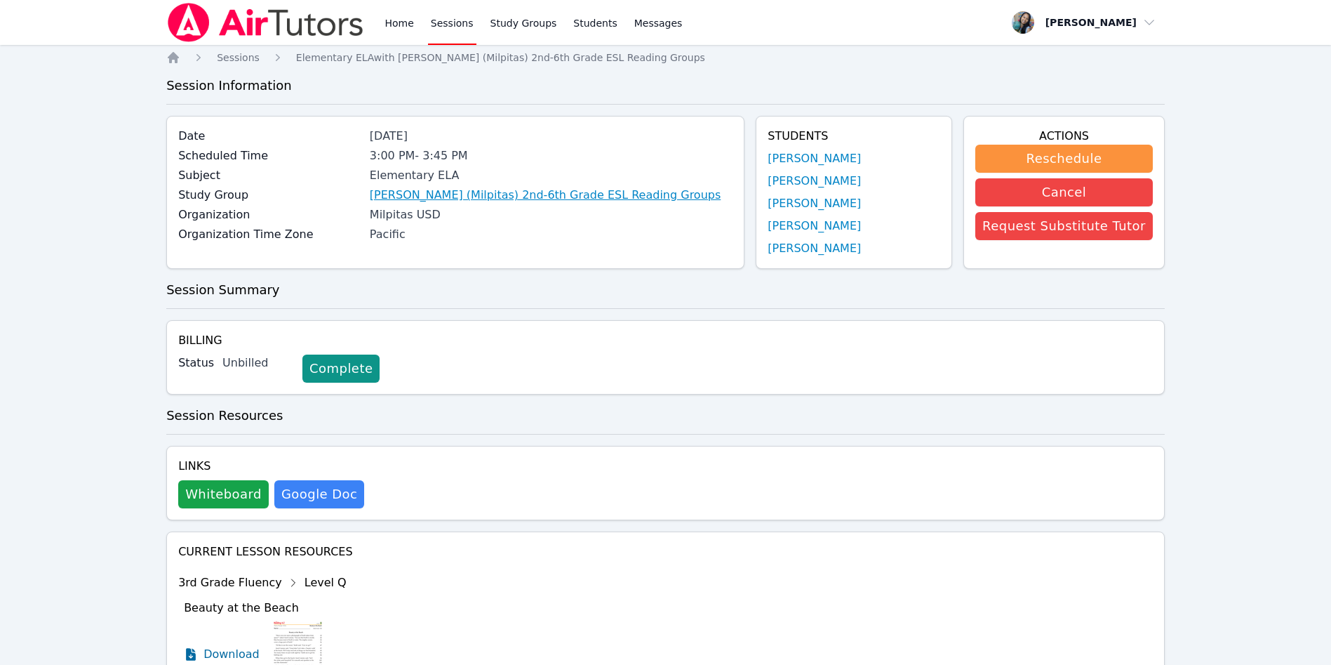
click at [601, 202] on link "[PERSON_NAME] (Milpitas) 2nd-6th Grade ESL Reading Groups" at bounding box center [545, 195] width 351 height 17
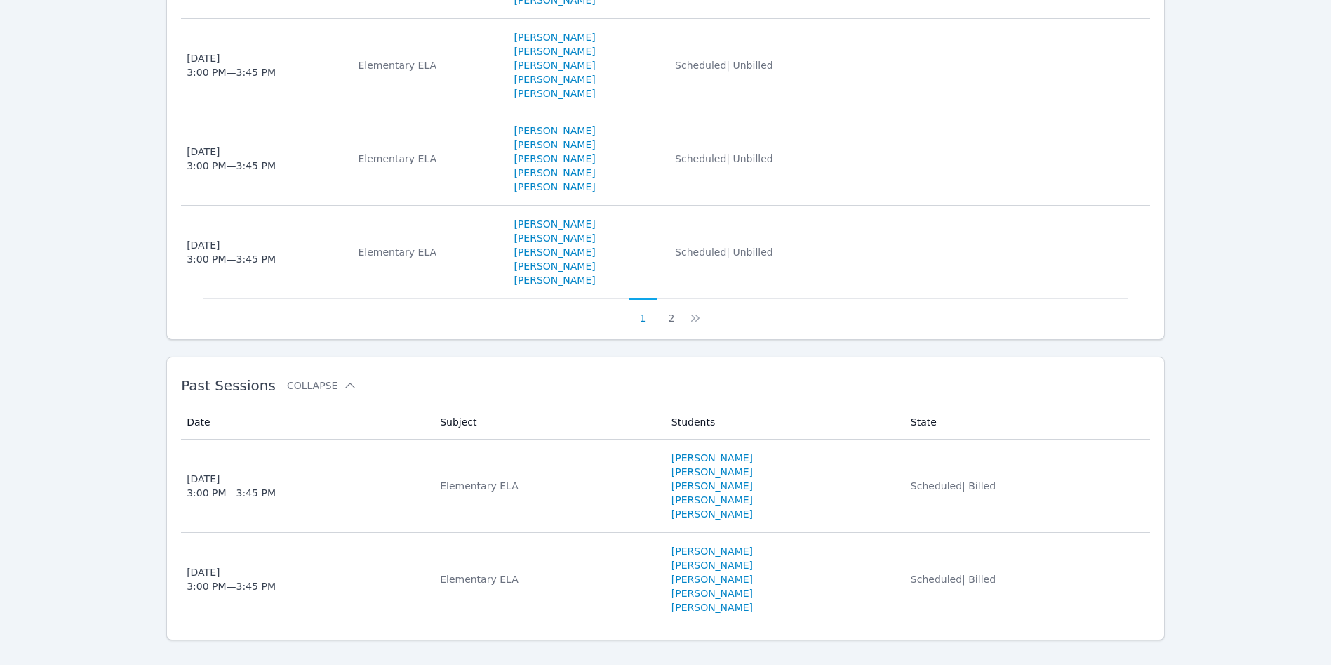
scroll to position [1194, 0]
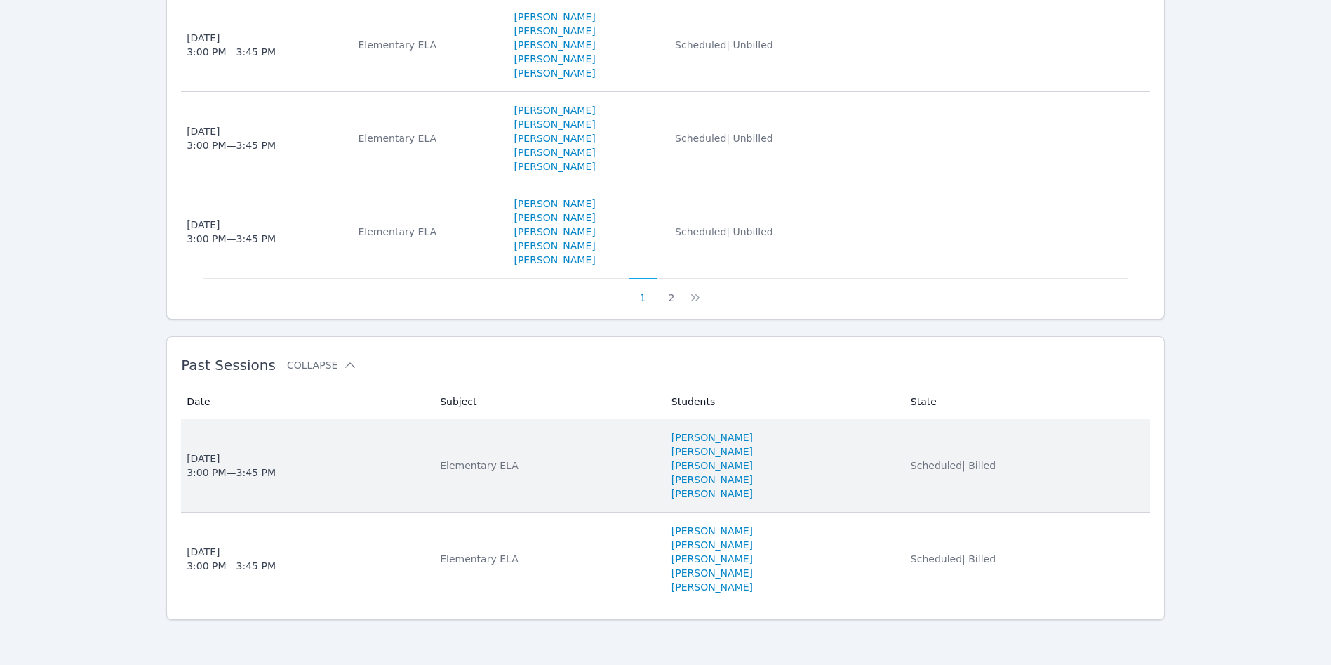
click at [926, 464] on span "Scheduled | Billed" at bounding box center [953, 465] width 85 height 11
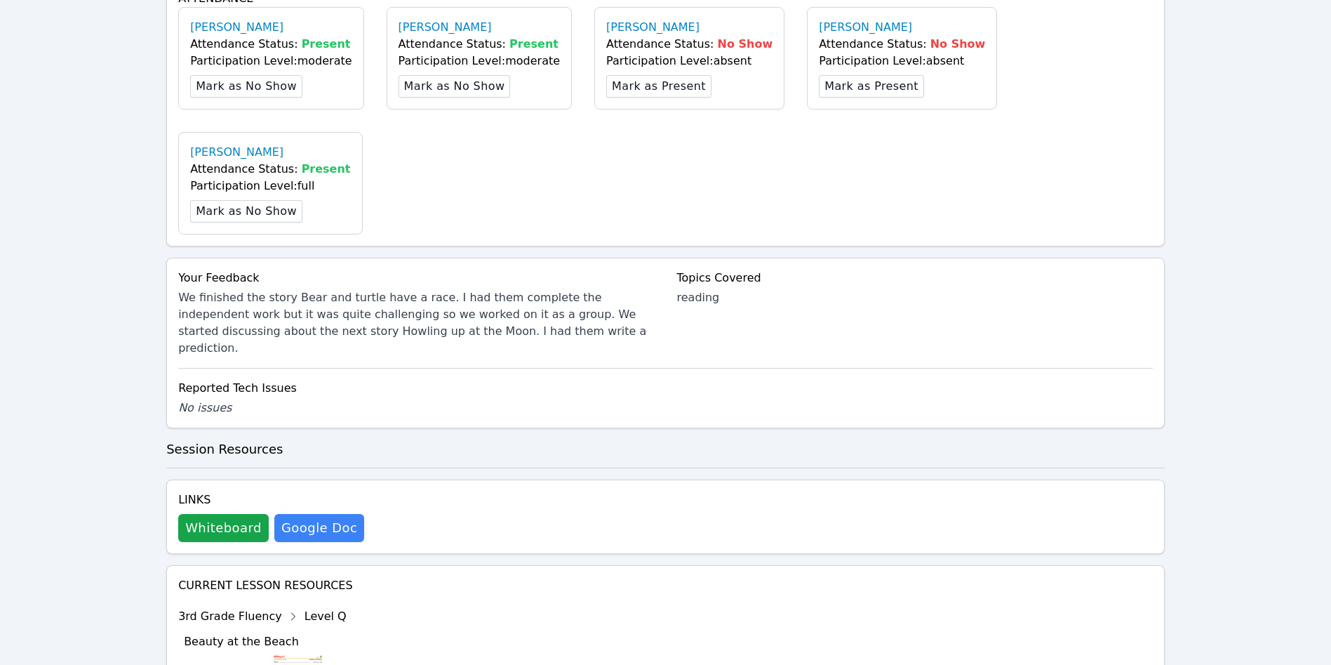
scroll to position [450, 0]
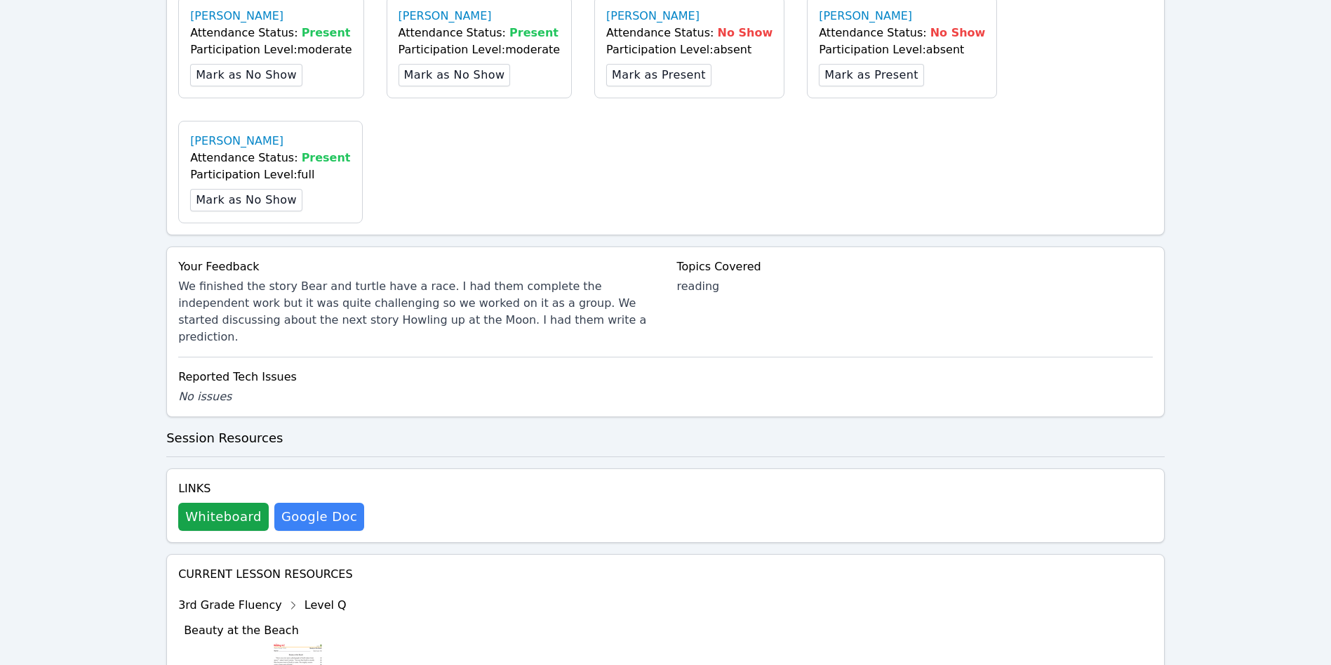
click at [222, 502] on button "Whiteboard" at bounding box center [223, 516] width 91 height 28
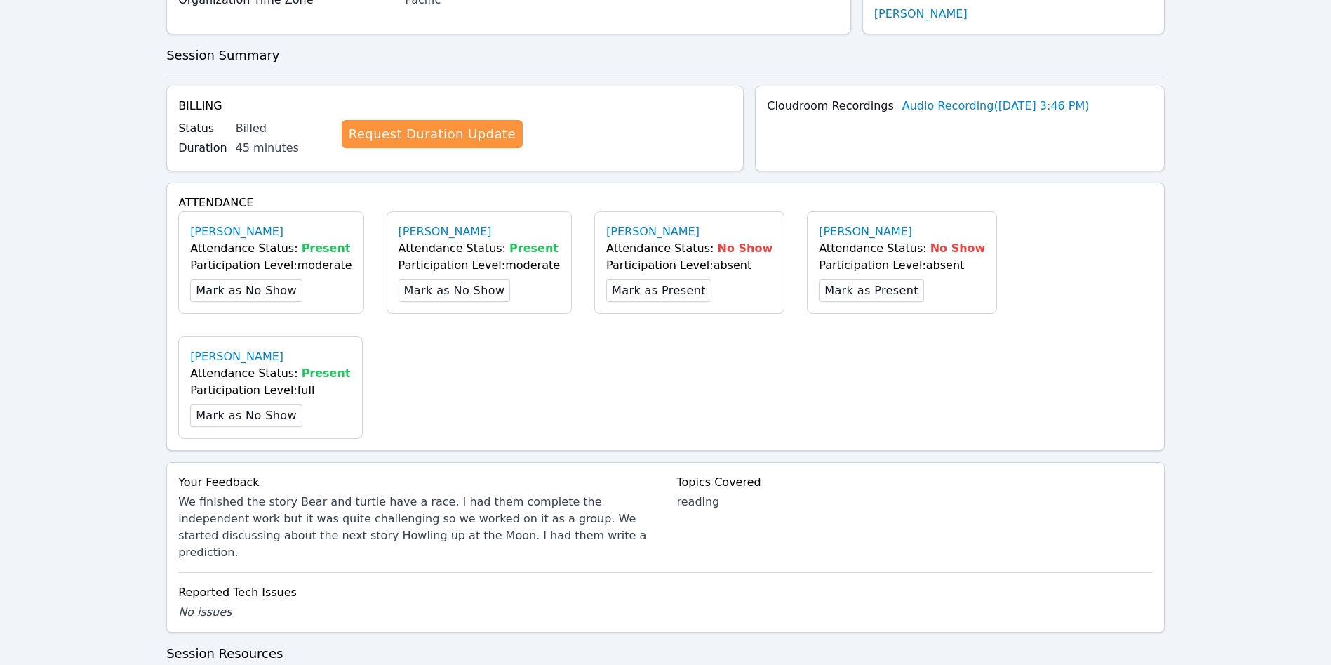
scroll to position [0, 0]
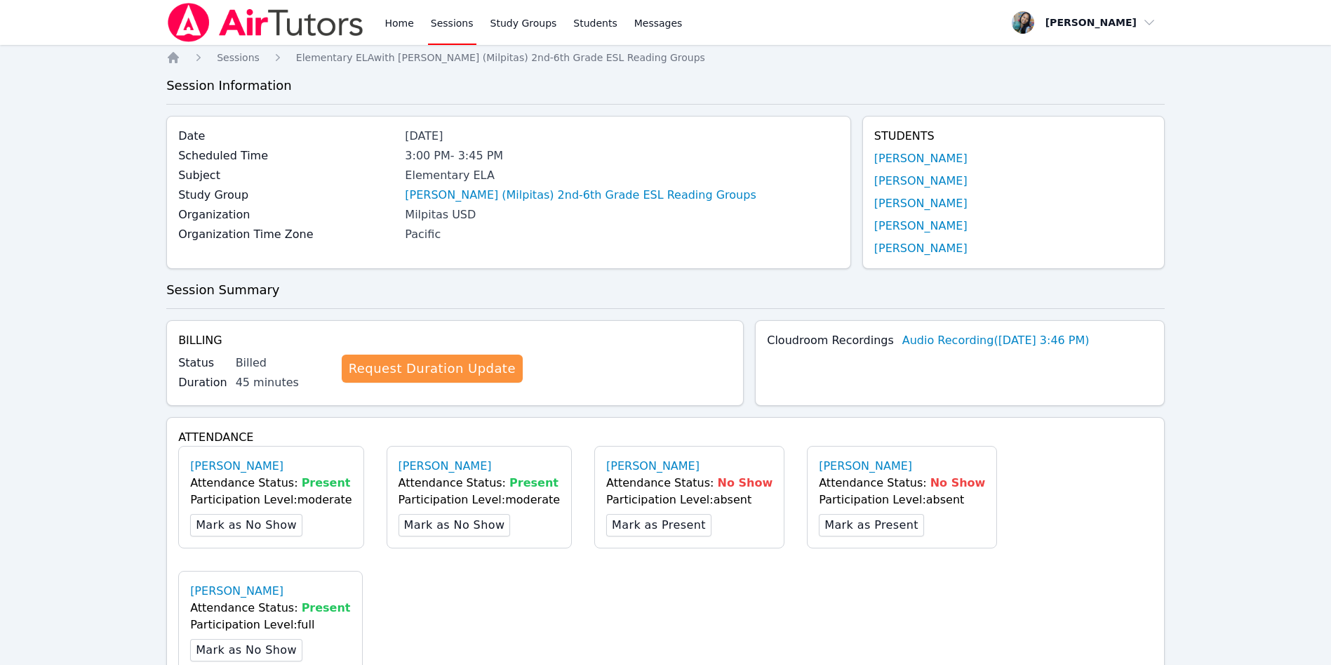
click at [403, 38] on link "Home" at bounding box center [399, 22] width 34 height 45
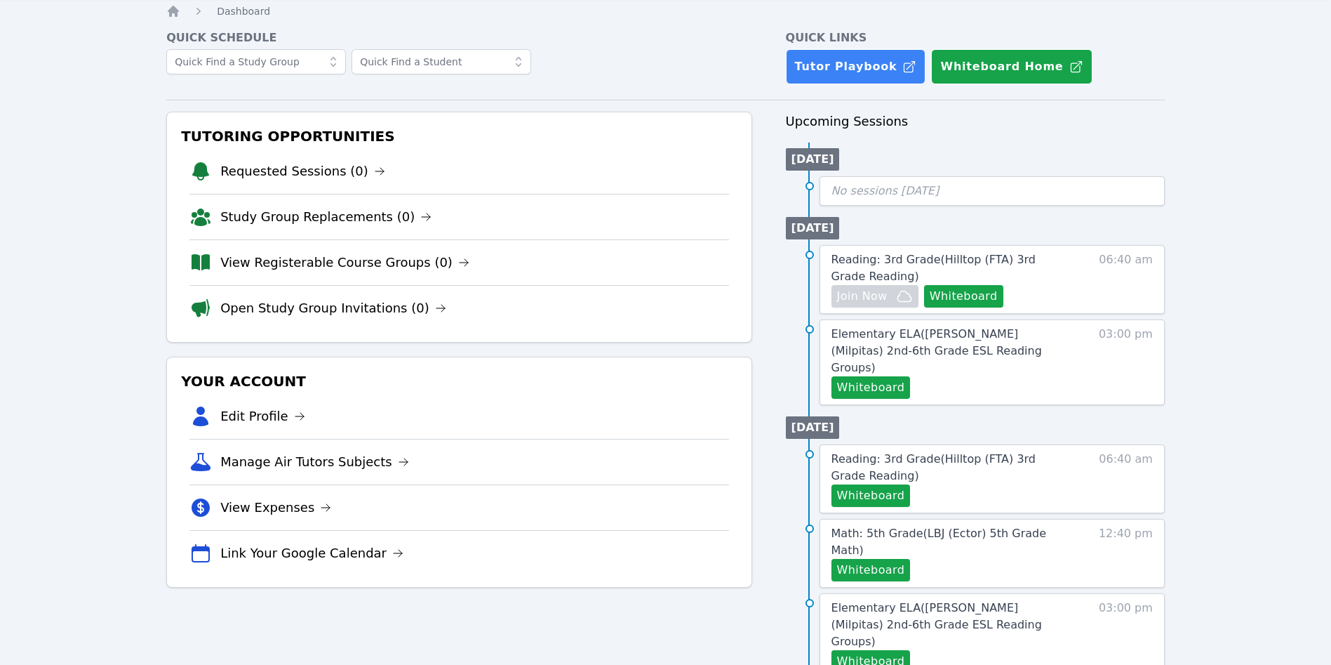
scroll to position [47, 0]
click at [885, 375] on button "Whiteboard" at bounding box center [871, 386] width 79 height 22
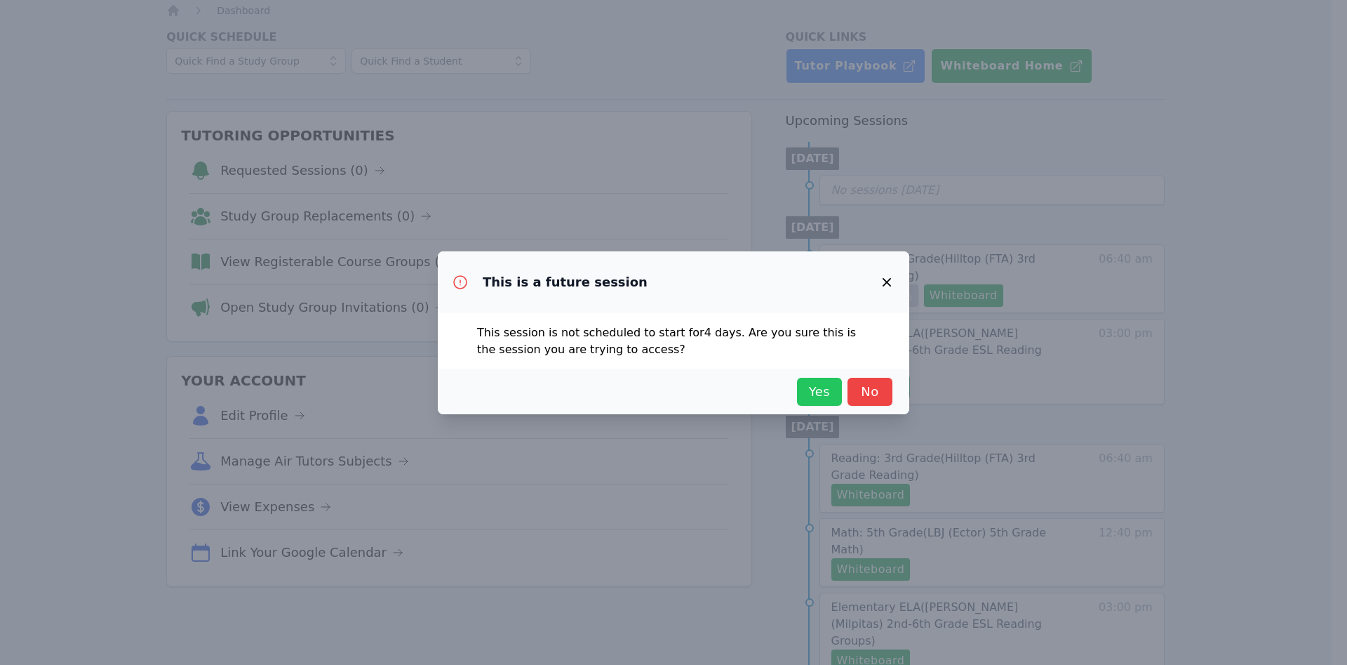
click at [813, 392] on span "Yes" at bounding box center [819, 392] width 31 height 20
